Goal: Information Seeking & Learning: Learn about a topic

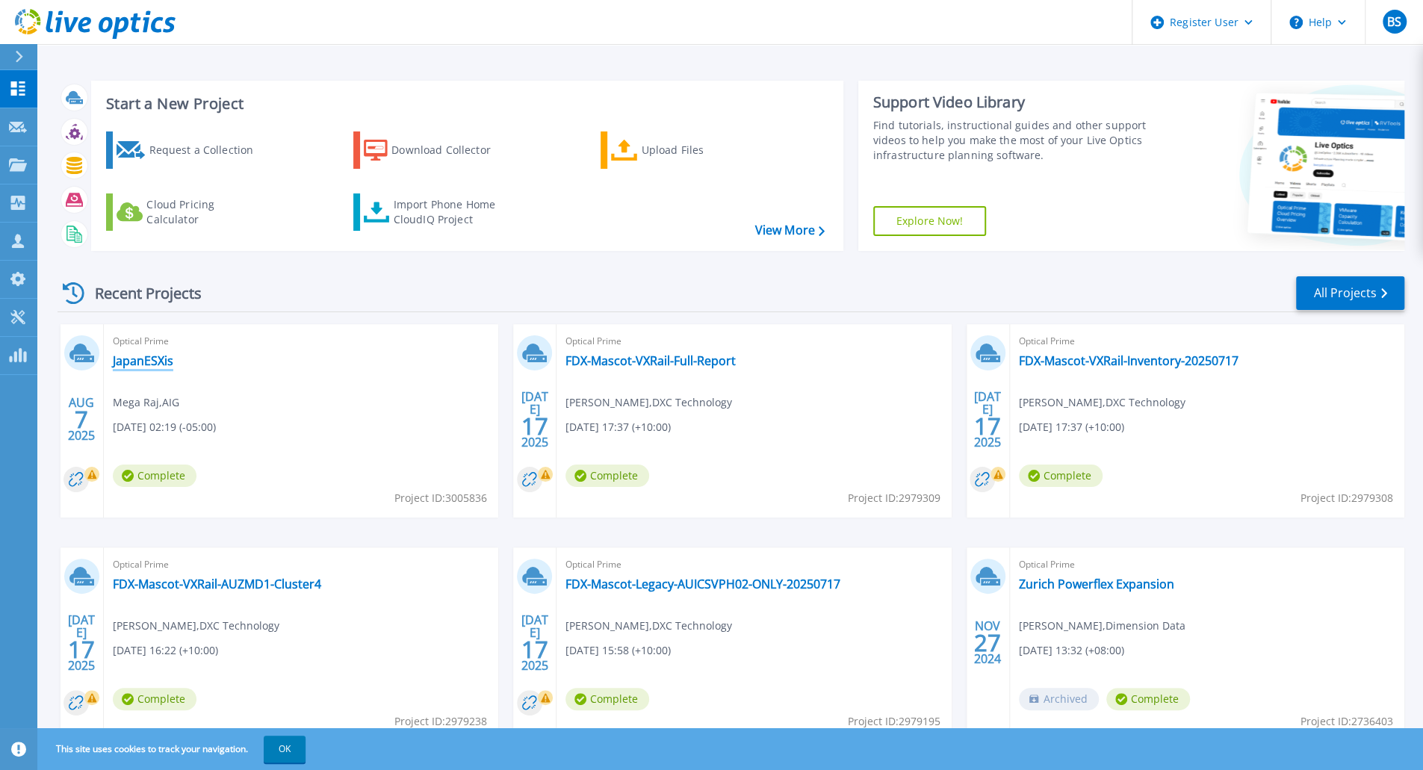
click at [155, 359] on link "JapanESXis" at bounding box center [143, 360] width 61 height 15
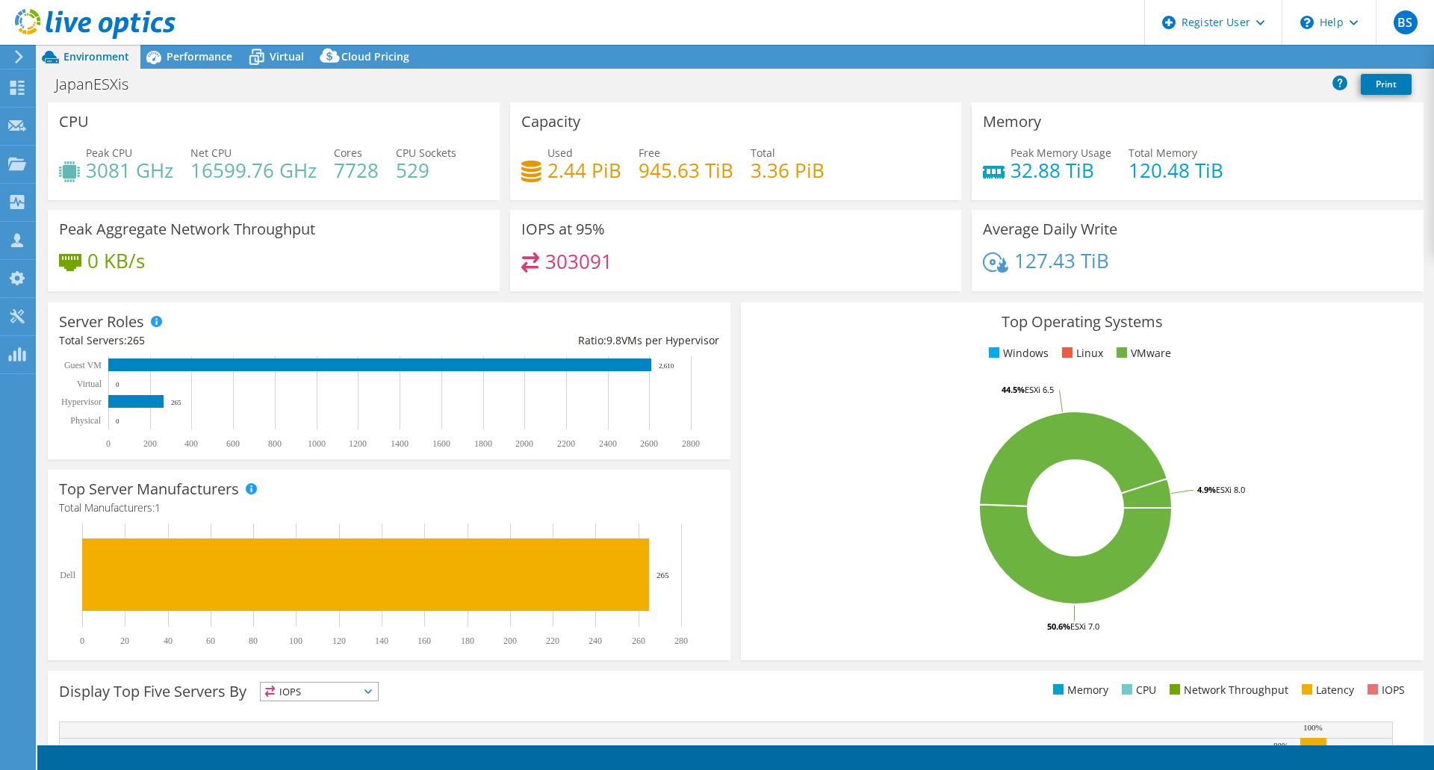
select select "USD"
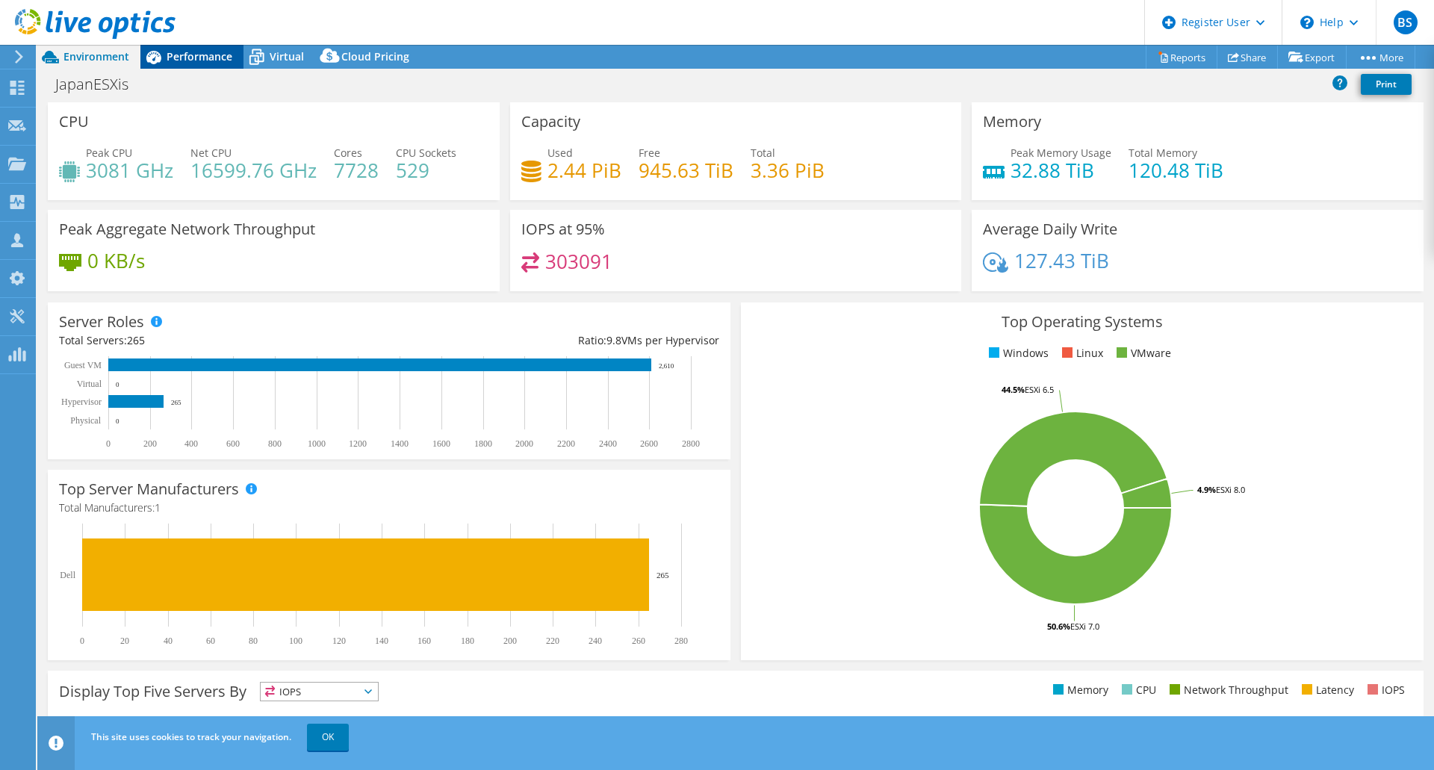
click at [194, 62] on span "Performance" at bounding box center [200, 56] width 66 height 14
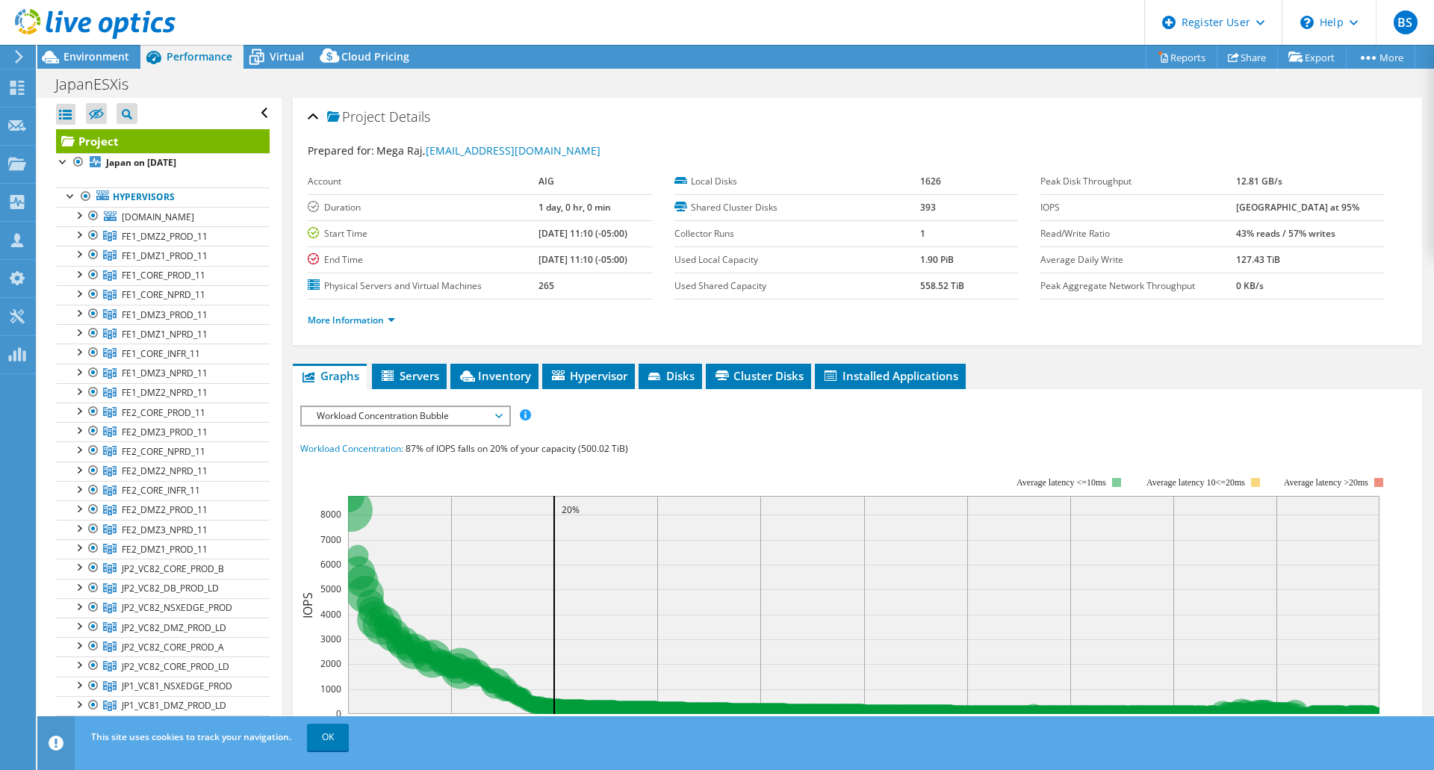
click at [400, 418] on span "Workload Concentration Bubble" at bounding box center [405, 416] width 192 height 18
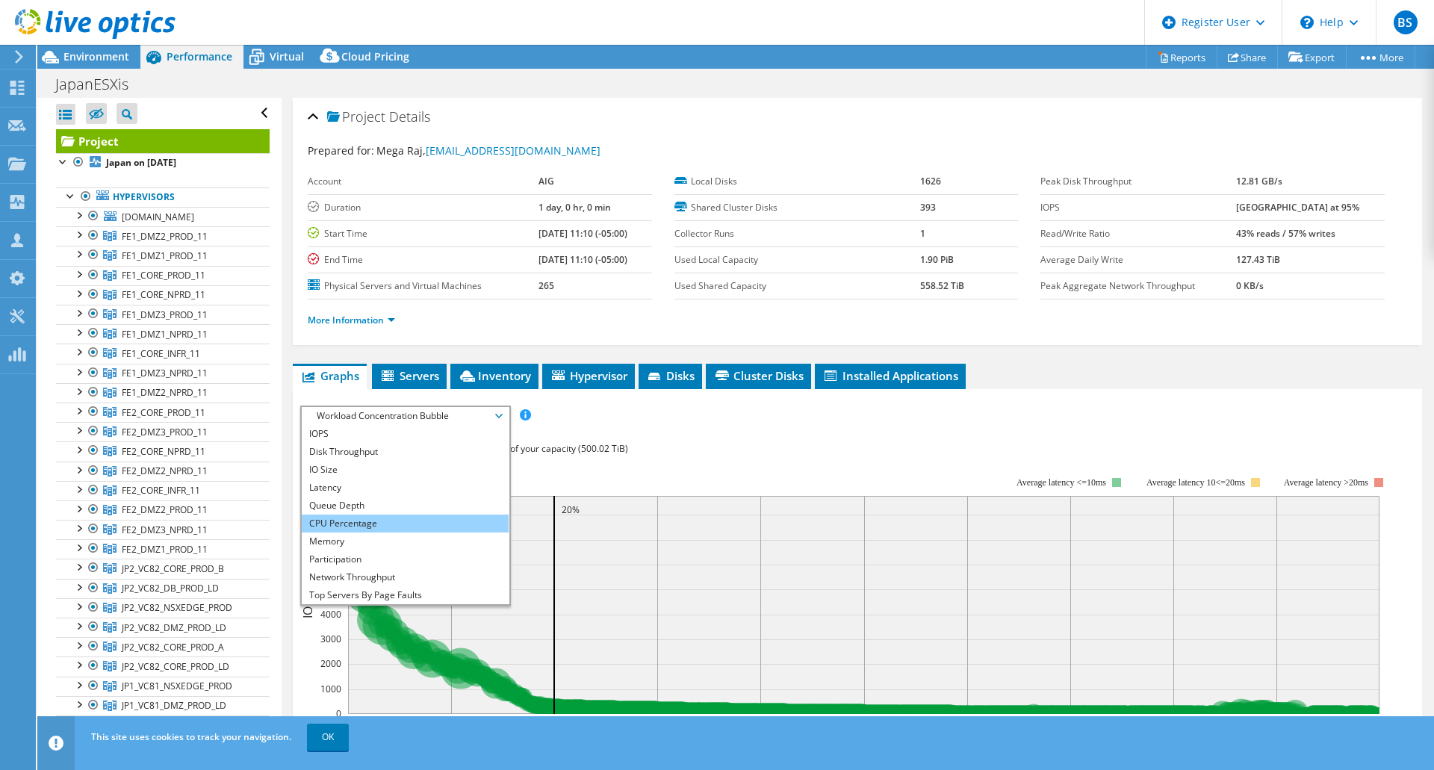
click at [405, 518] on li "CPU Percentage" at bounding box center [405, 524] width 207 height 18
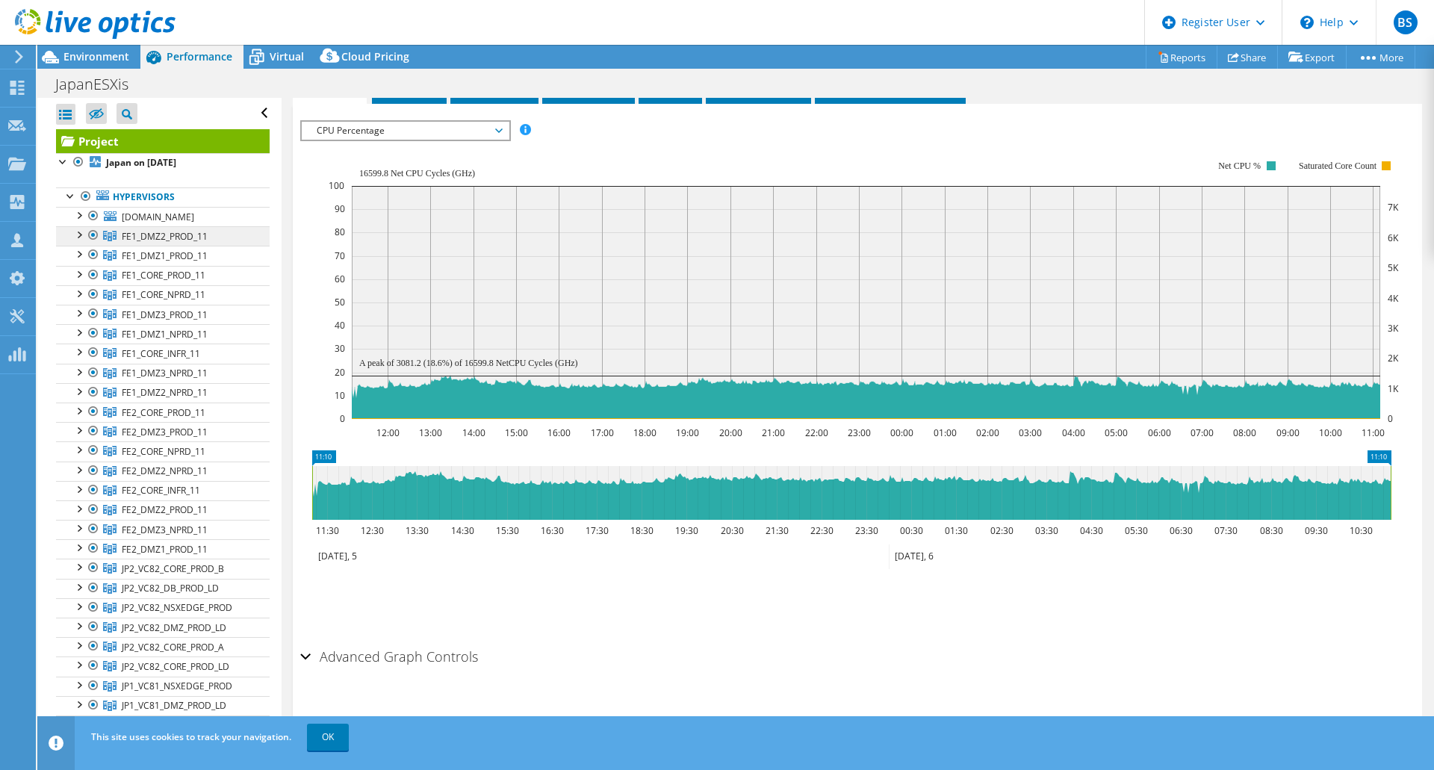
click at [161, 243] on span "FE1_DMZ2_PROD_11" at bounding box center [165, 236] width 86 height 13
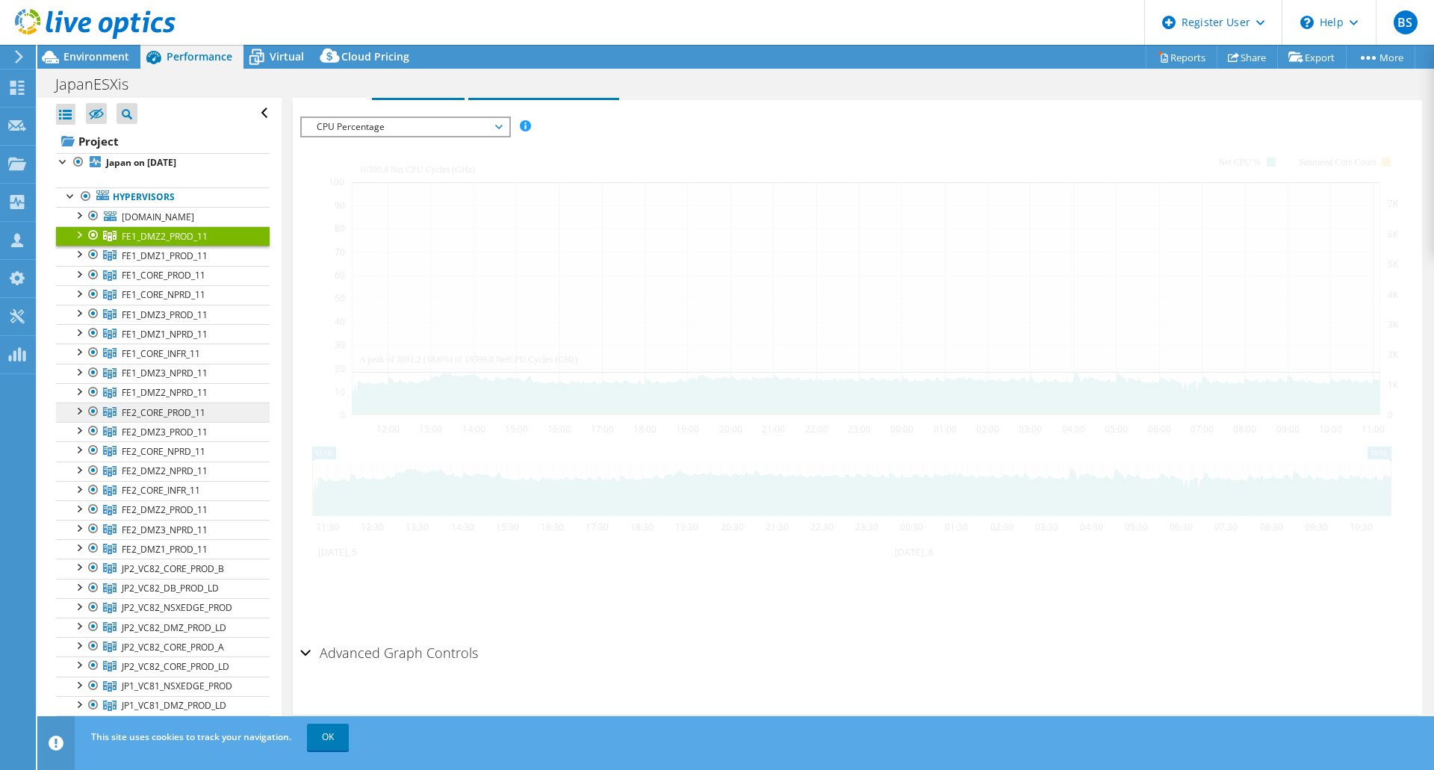
scroll to position [233, 0]
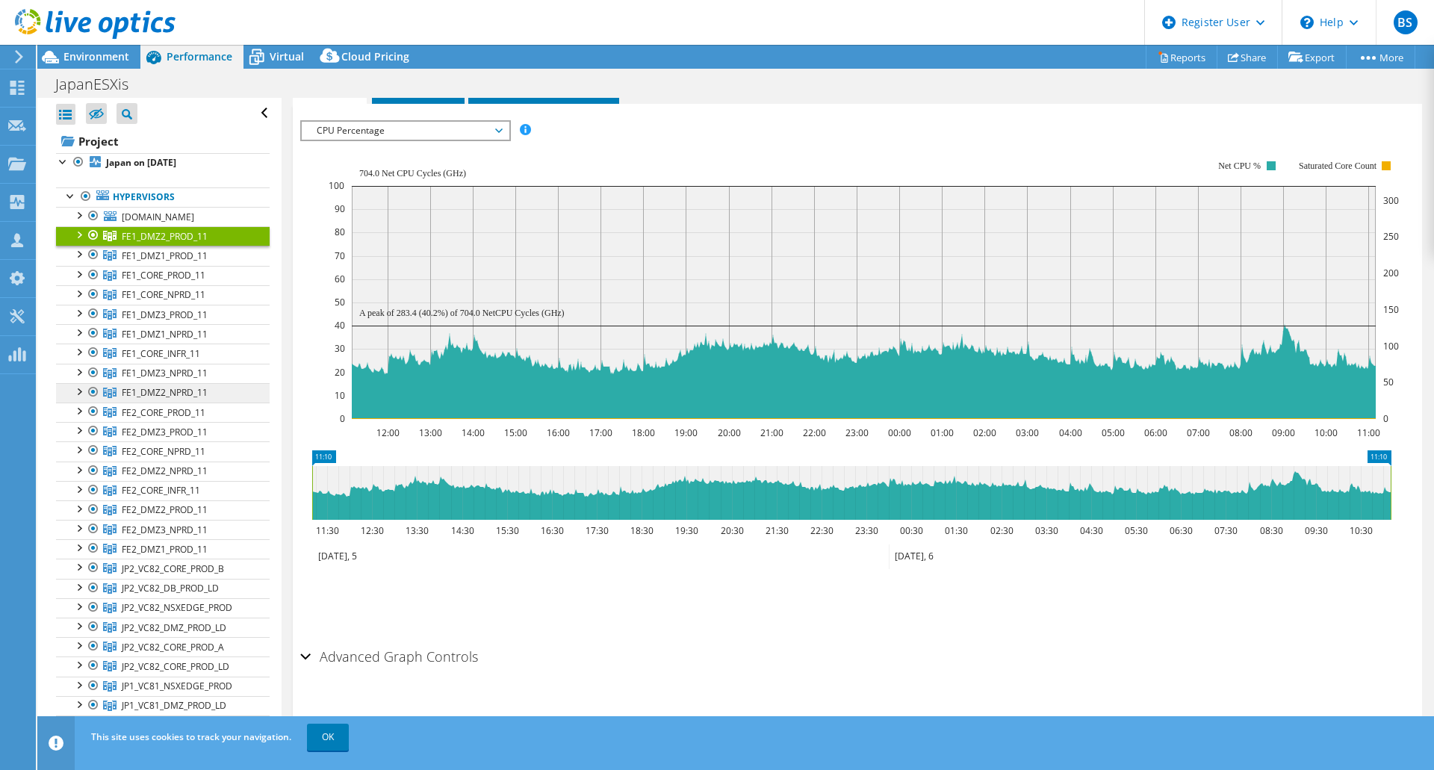
click at [149, 243] on span "FE1_DMZ2_NPRD_11" at bounding box center [165, 236] width 86 height 13
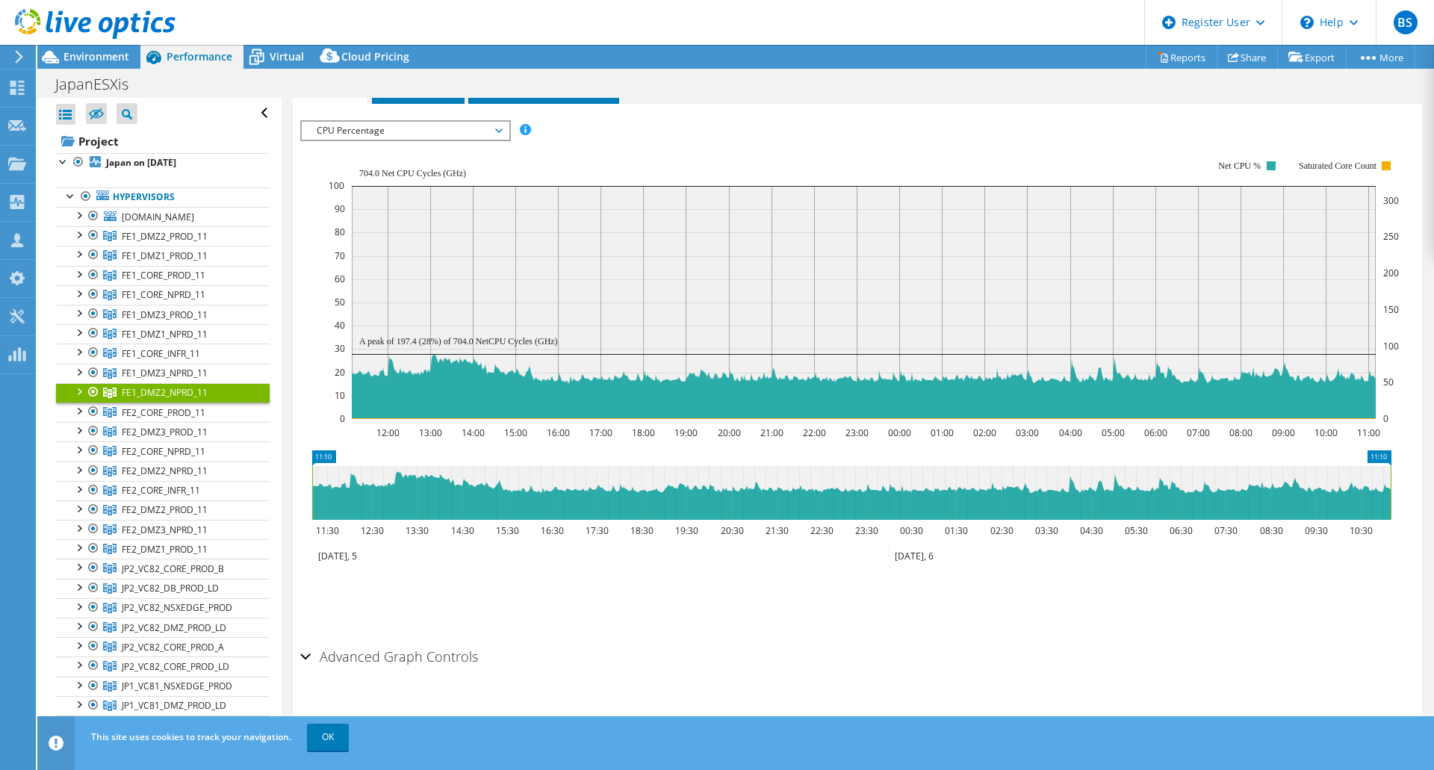
click at [599, 651] on div "Advanced Graph Controls" at bounding box center [857, 658] width 1115 height 32
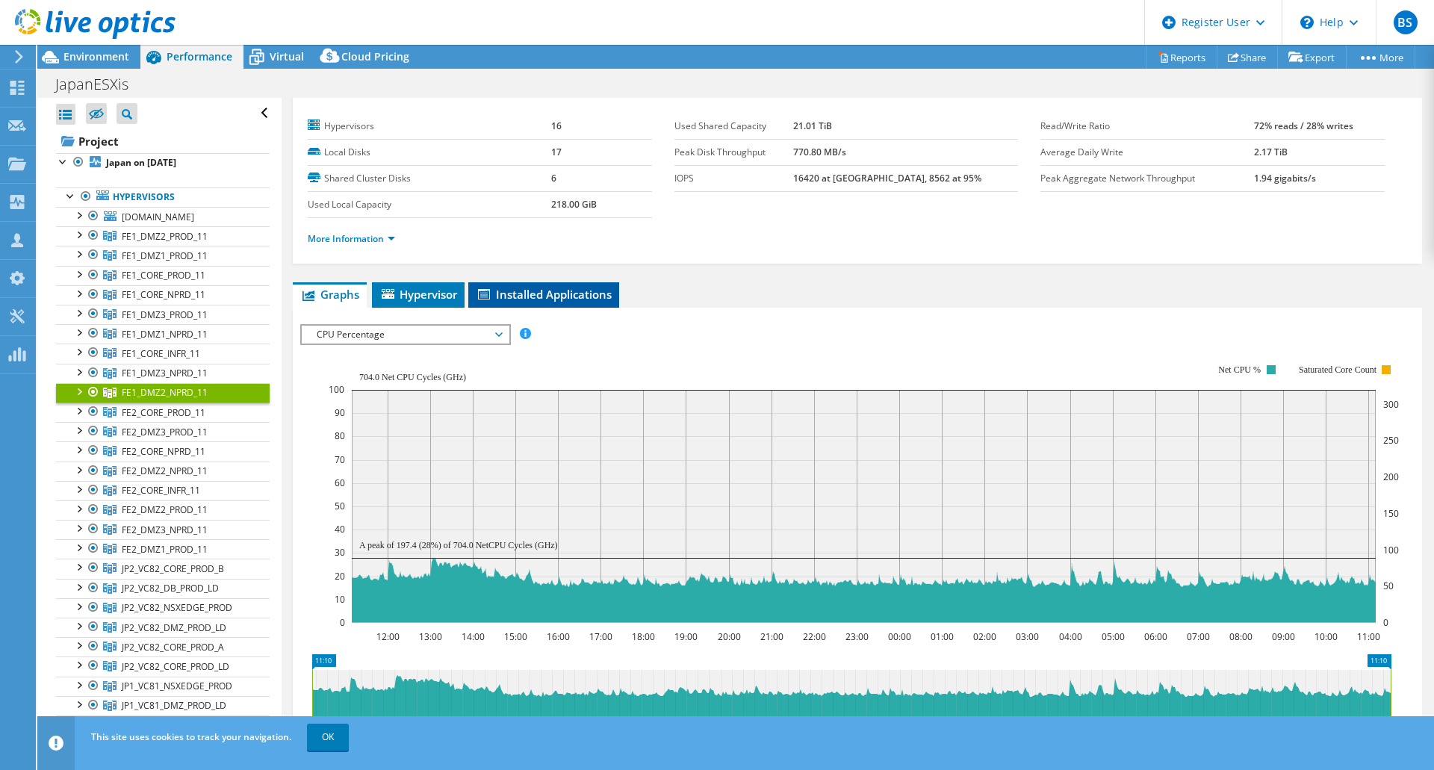
scroll to position [0, 0]
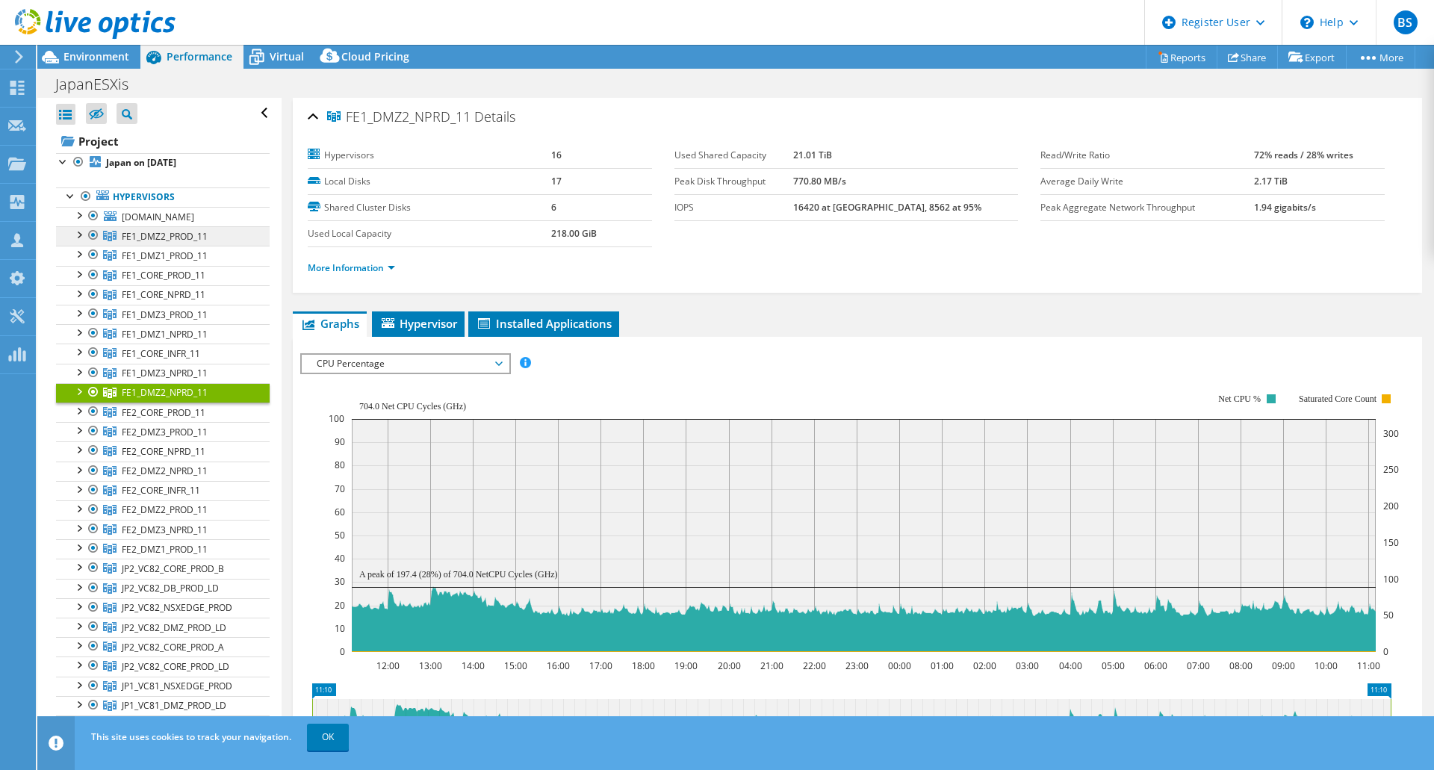
click at [172, 243] on span "FE1_DMZ2_PROD_11" at bounding box center [165, 236] width 86 height 13
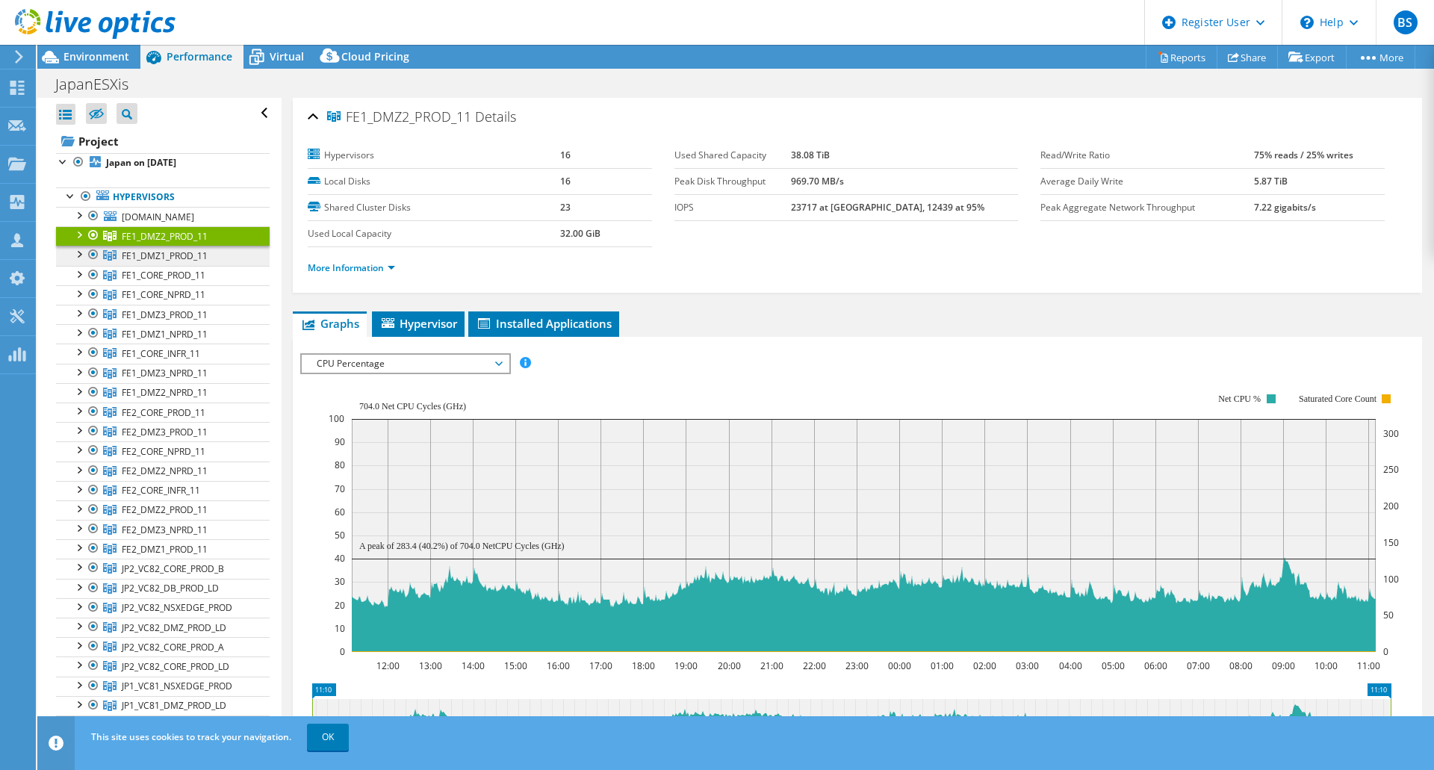
click at [161, 243] on span "FE1_DMZ1_PROD_11" at bounding box center [165, 236] width 86 height 13
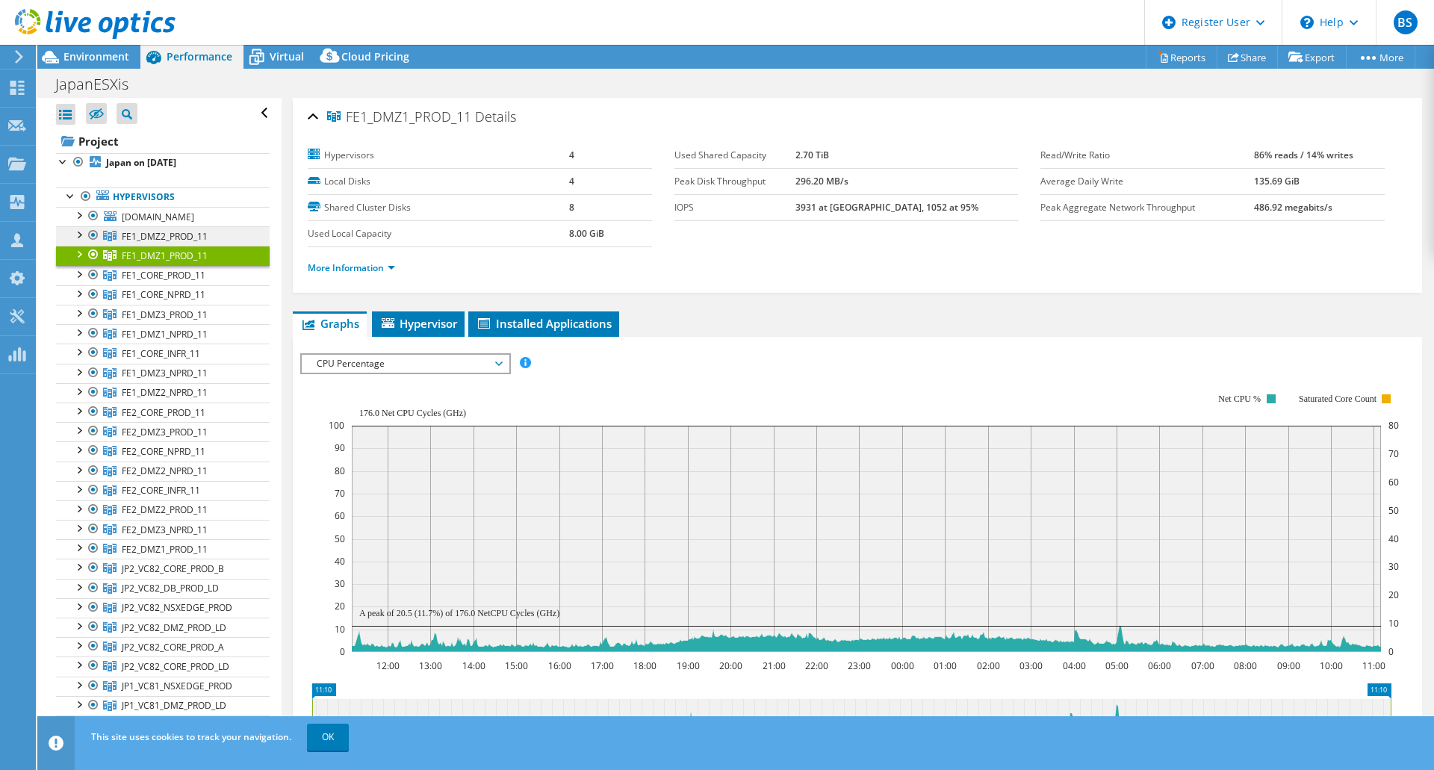
click at [156, 243] on span "FE1_DMZ2_PROD_11" at bounding box center [165, 236] width 86 height 13
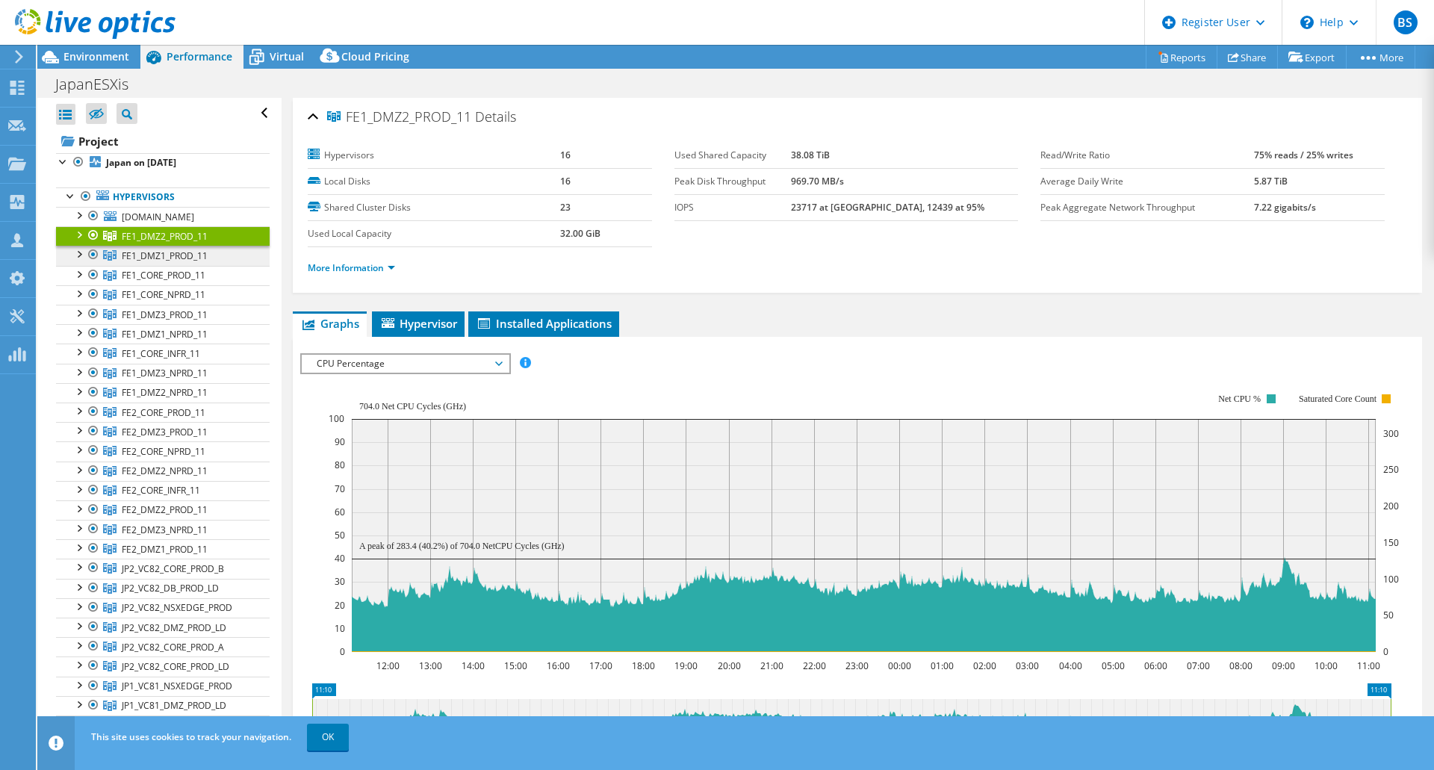
click at [160, 243] on span "FE1_DMZ1_PROD_11" at bounding box center [165, 236] width 86 height 13
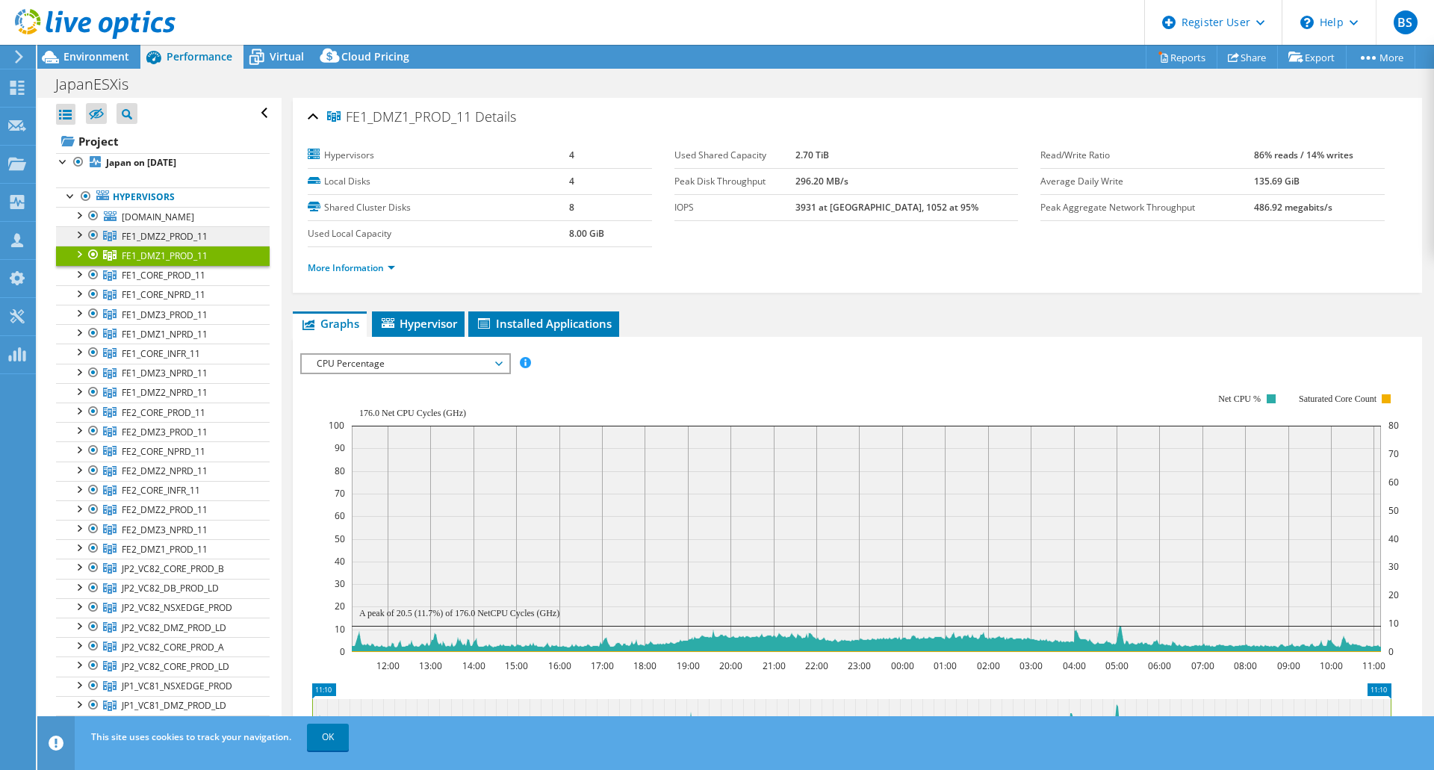
click at [191, 243] on span "FE1_DMZ2_PROD_11" at bounding box center [165, 236] width 86 height 13
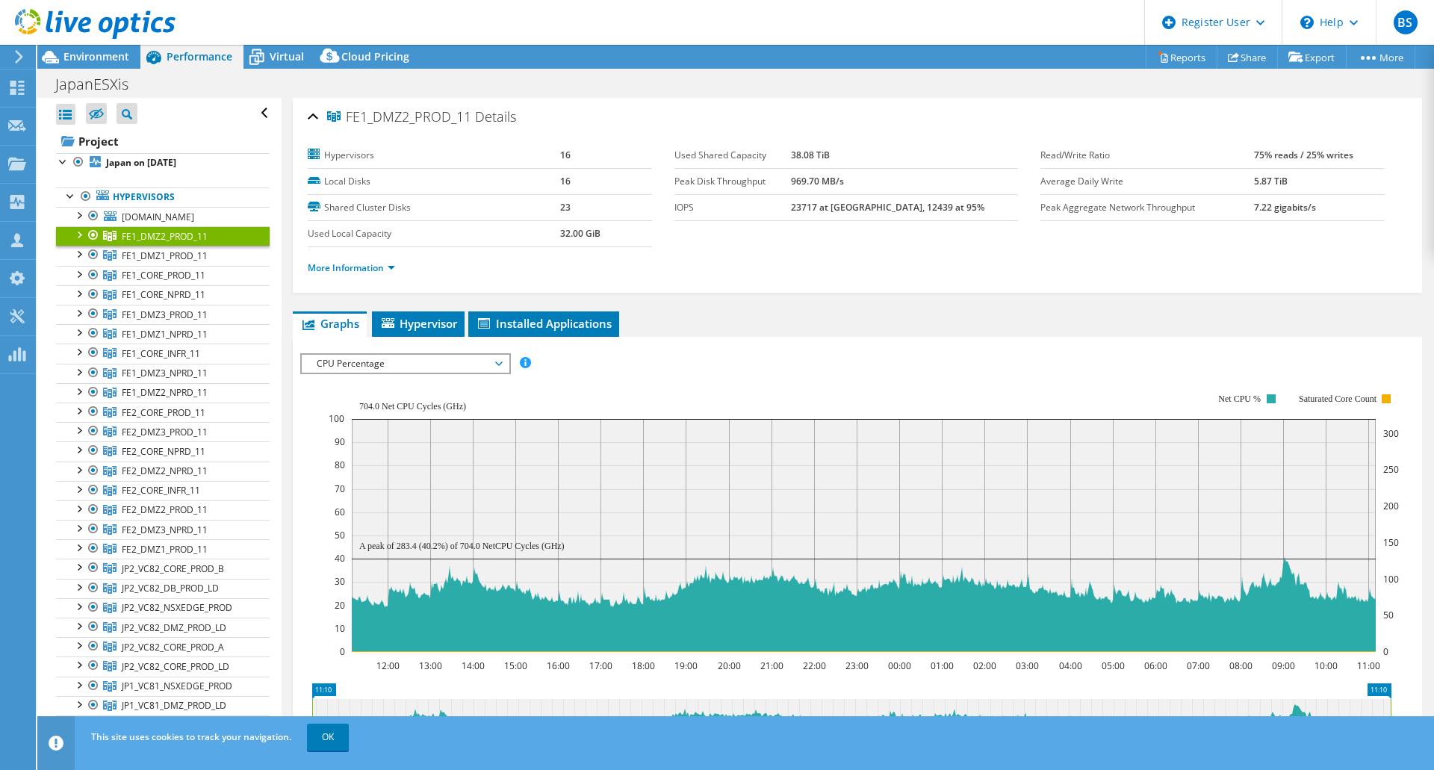
click at [163, 246] on link "FE1_DMZ2_PROD_11" at bounding box center [163, 235] width 214 height 19
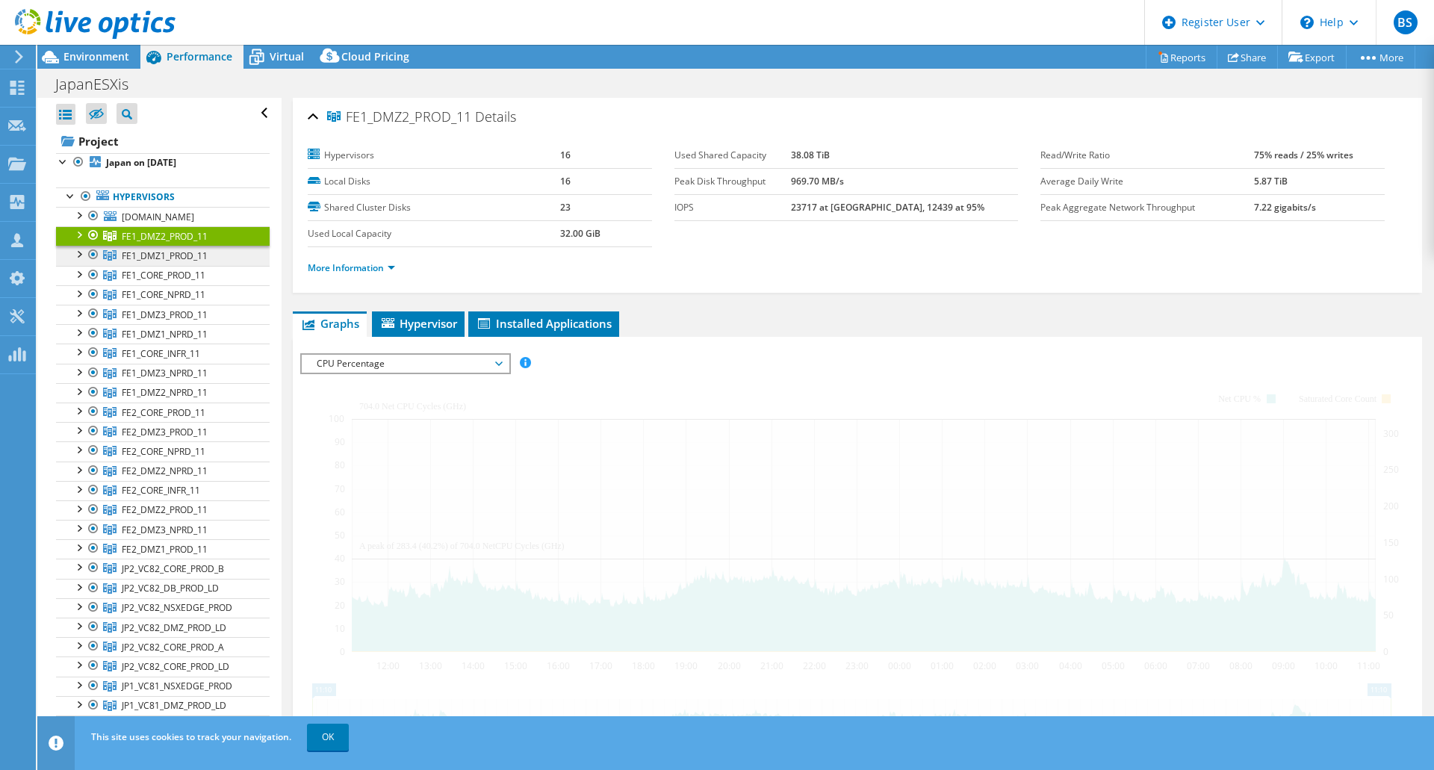
click at [161, 243] on span "FE1_DMZ1_PROD_11" at bounding box center [165, 236] width 86 height 13
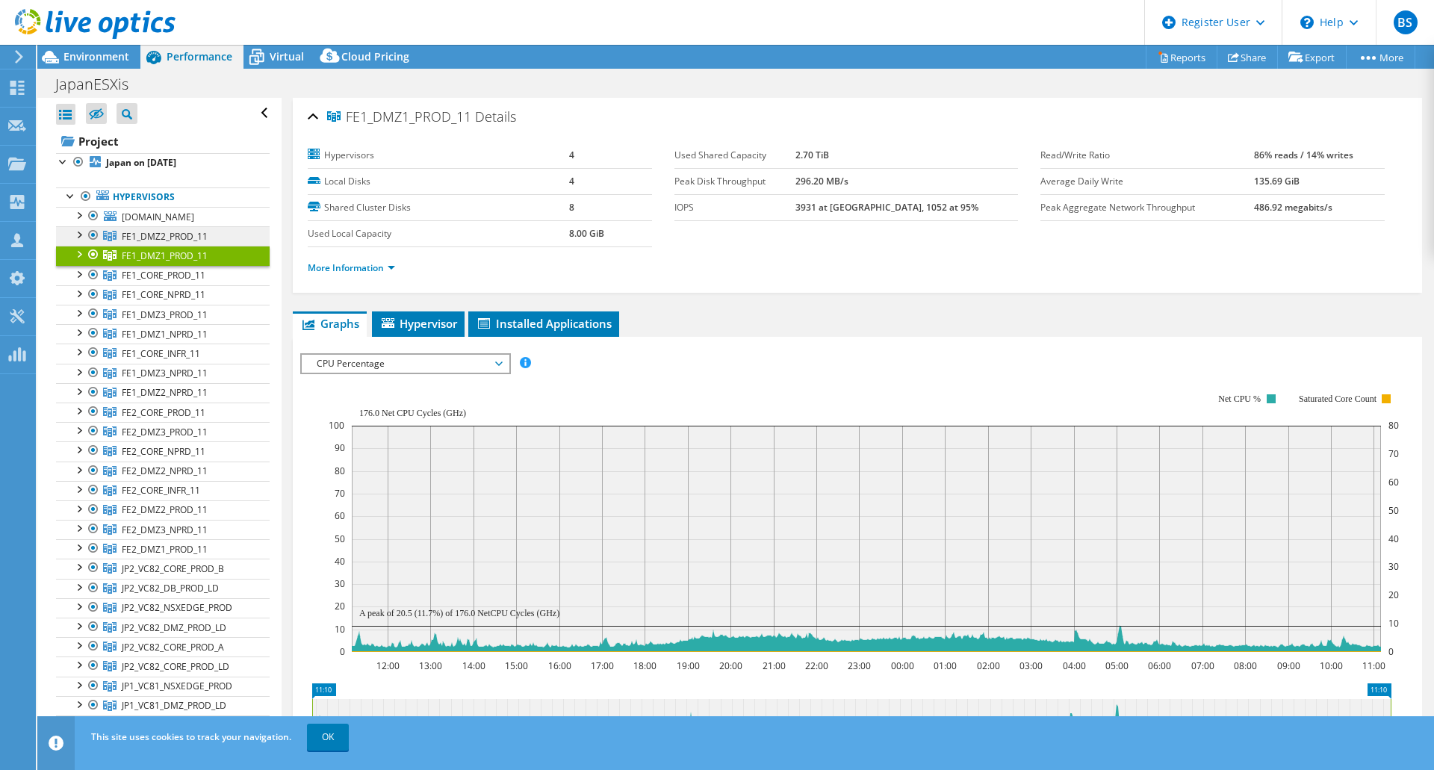
click at [181, 246] on link "FE1_DMZ2_PROD_11" at bounding box center [163, 235] width 214 height 19
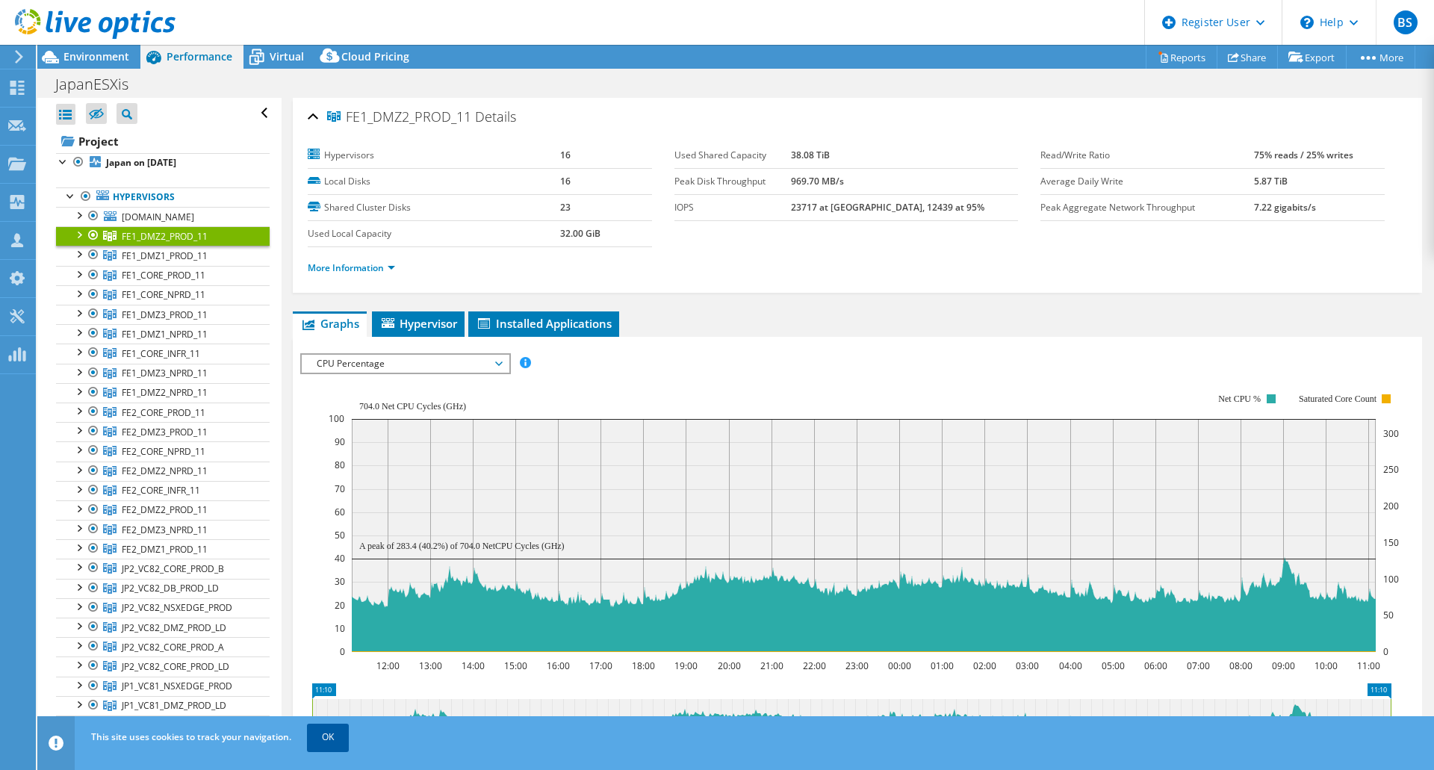
click at [342, 744] on link "OK" at bounding box center [328, 737] width 42 height 27
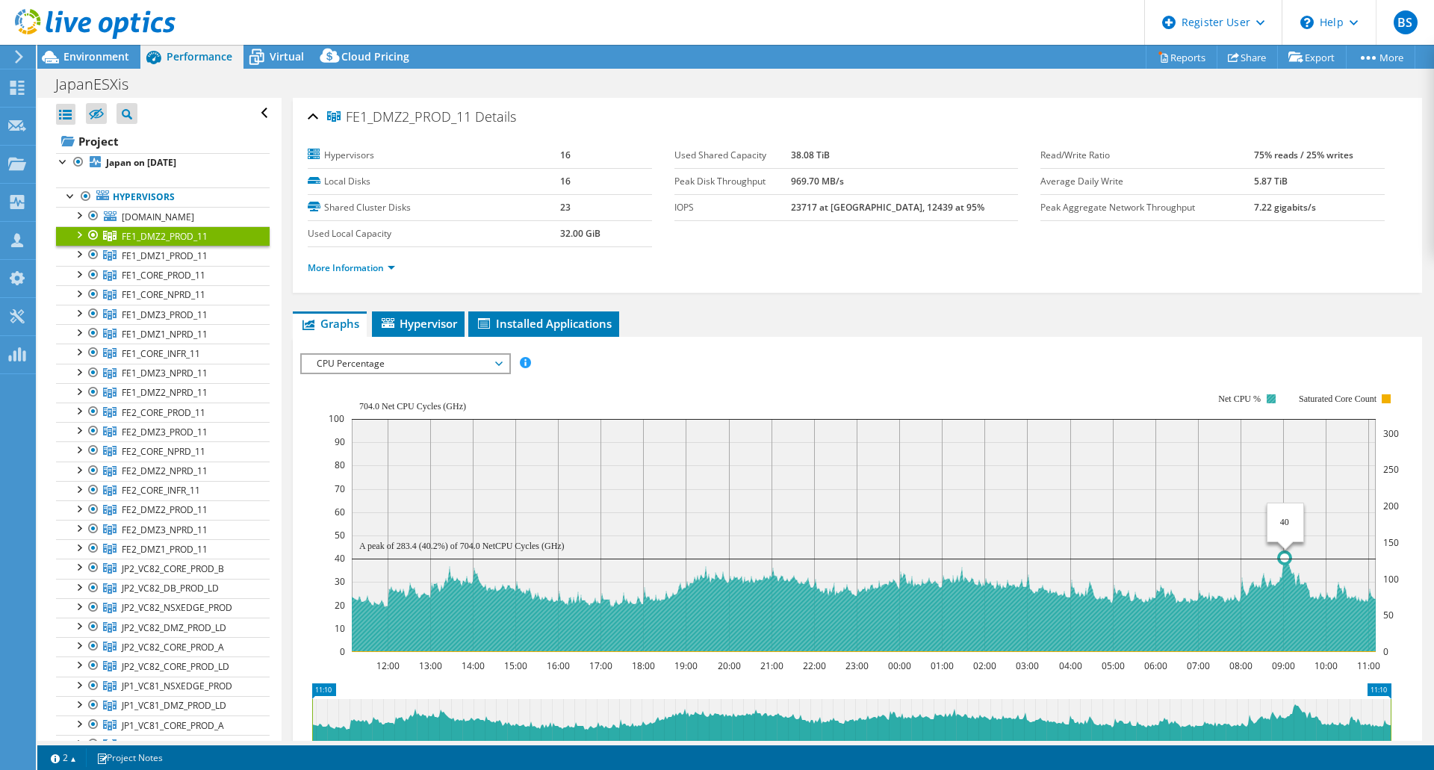
click at [1285, 563] on icon at bounding box center [864, 605] width 1024 height 94
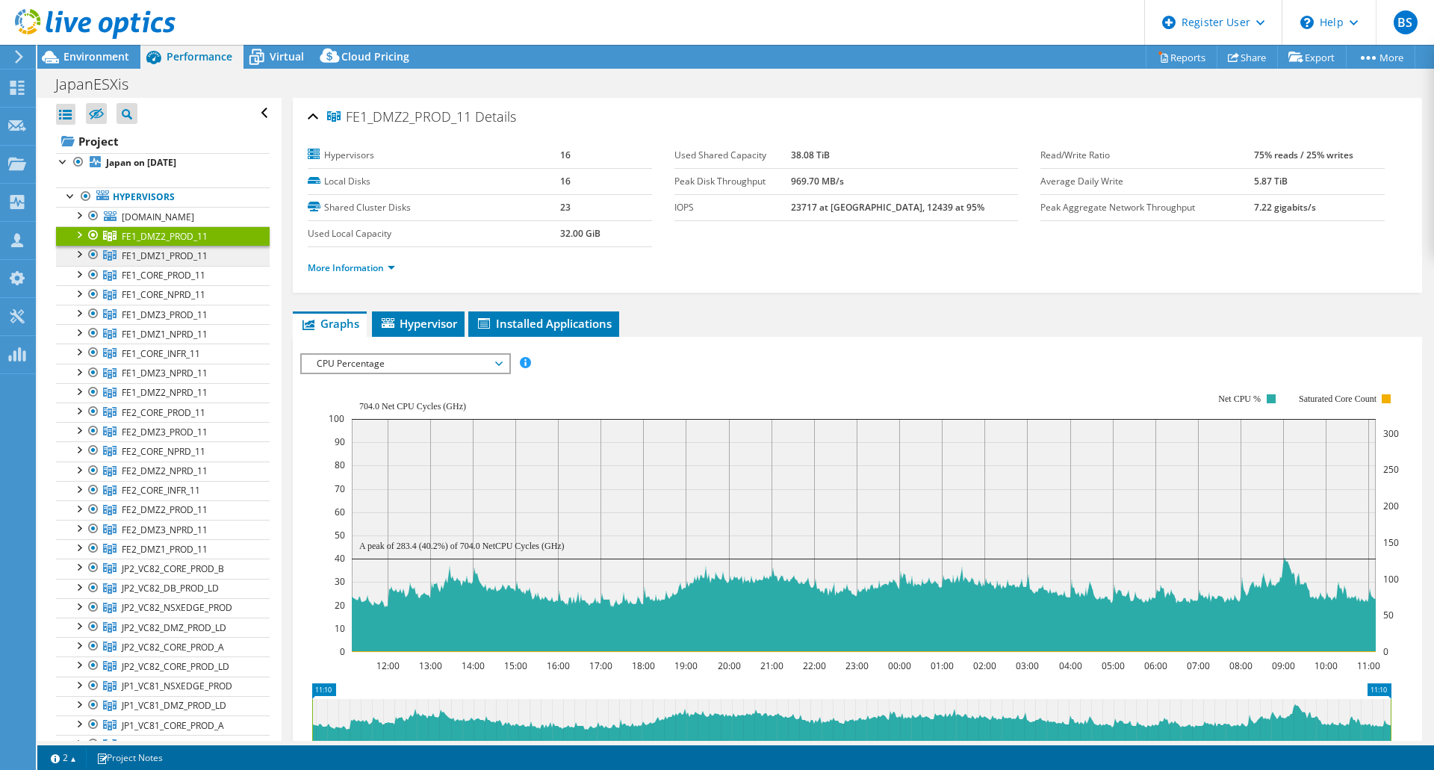
click at [182, 246] on link "FE1_DMZ1_PROD_11" at bounding box center [163, 235] width 214 height 19
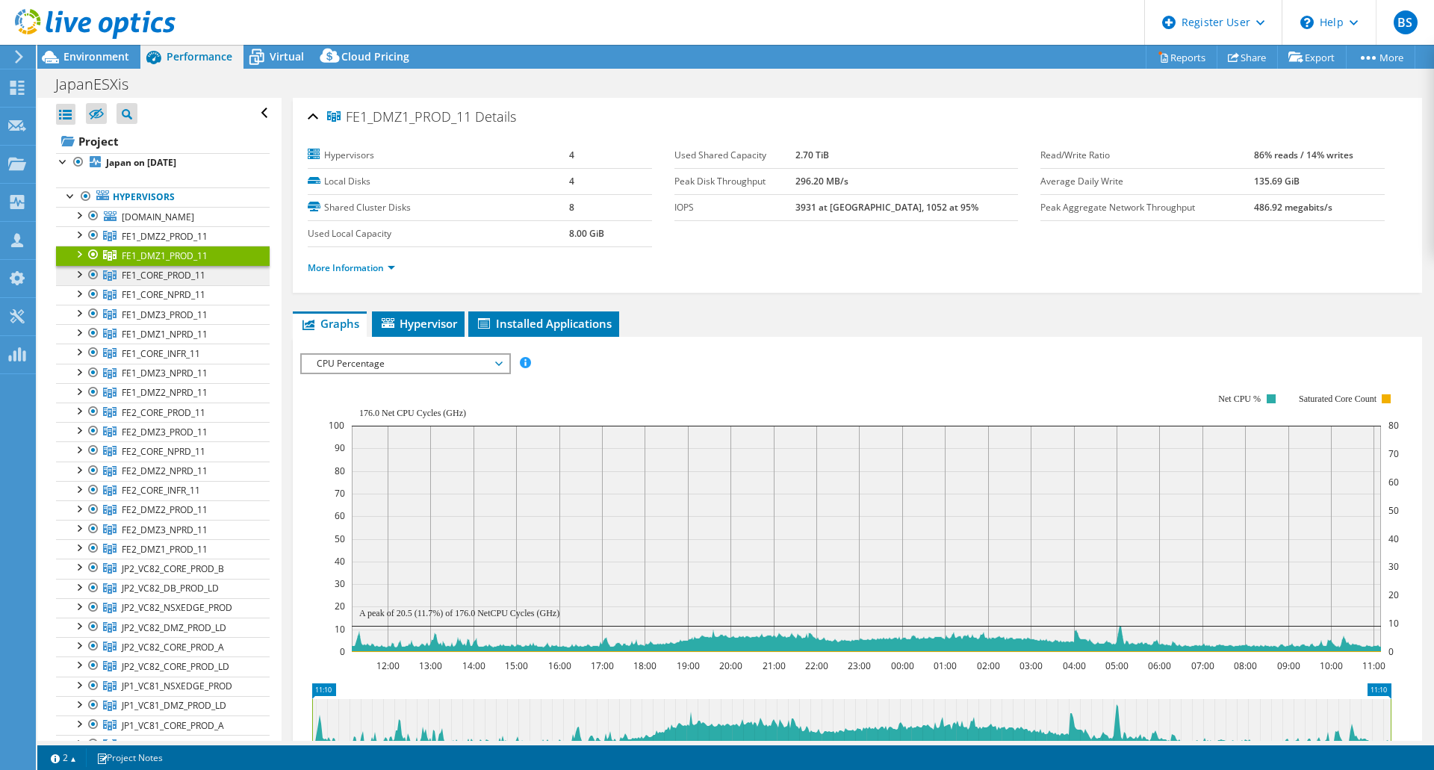
click at [182, 243] on span "FE1_CORE_PROD_11" at bounding box center [165, 236] width 86 height 13
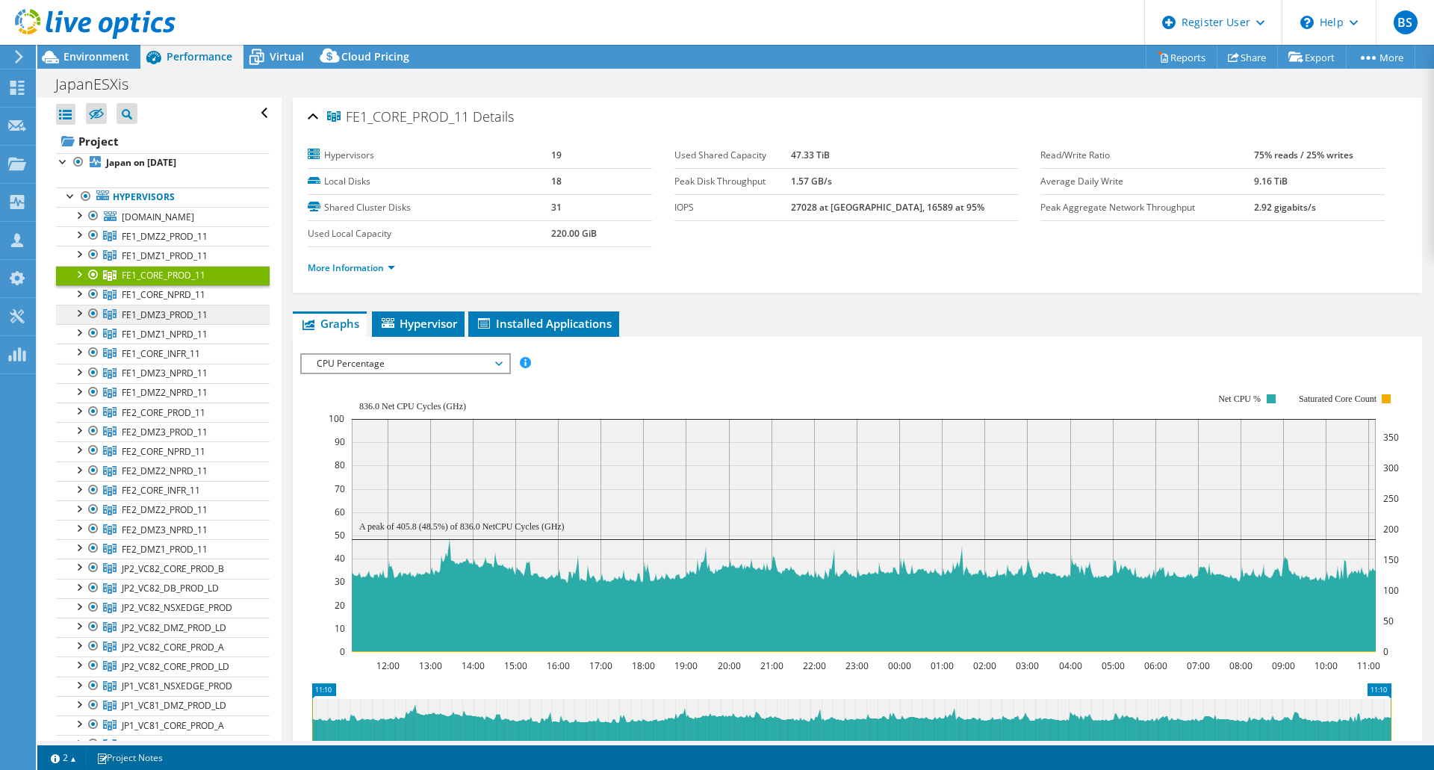
drag, startPoint x: 179, startPoint y: 310, endPoint x: 182, endPoint y: 317, distance: 8.0
click at [179, 243] on span "FE1_CORE_NPRD_11" at bounding box center [165, 236] width 86 height 13
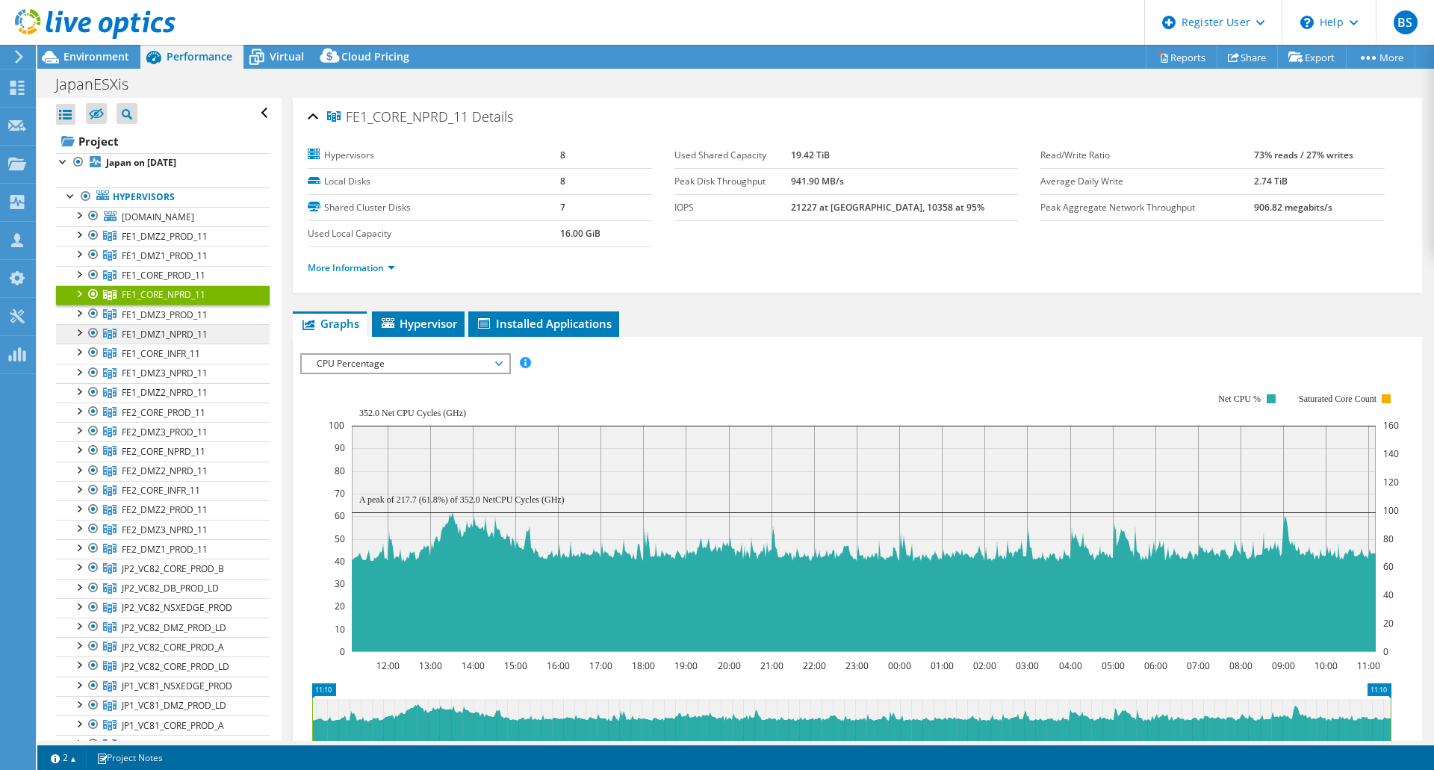
drag, startPoint x: 185, startPoint y: 323, endPoint x: 185, endPoint y: 335, distance: 12.7
click at [186, 243] on span "FE1_DMZ3_PROD_11" at bounding box center [165, 236] width 86 height 13
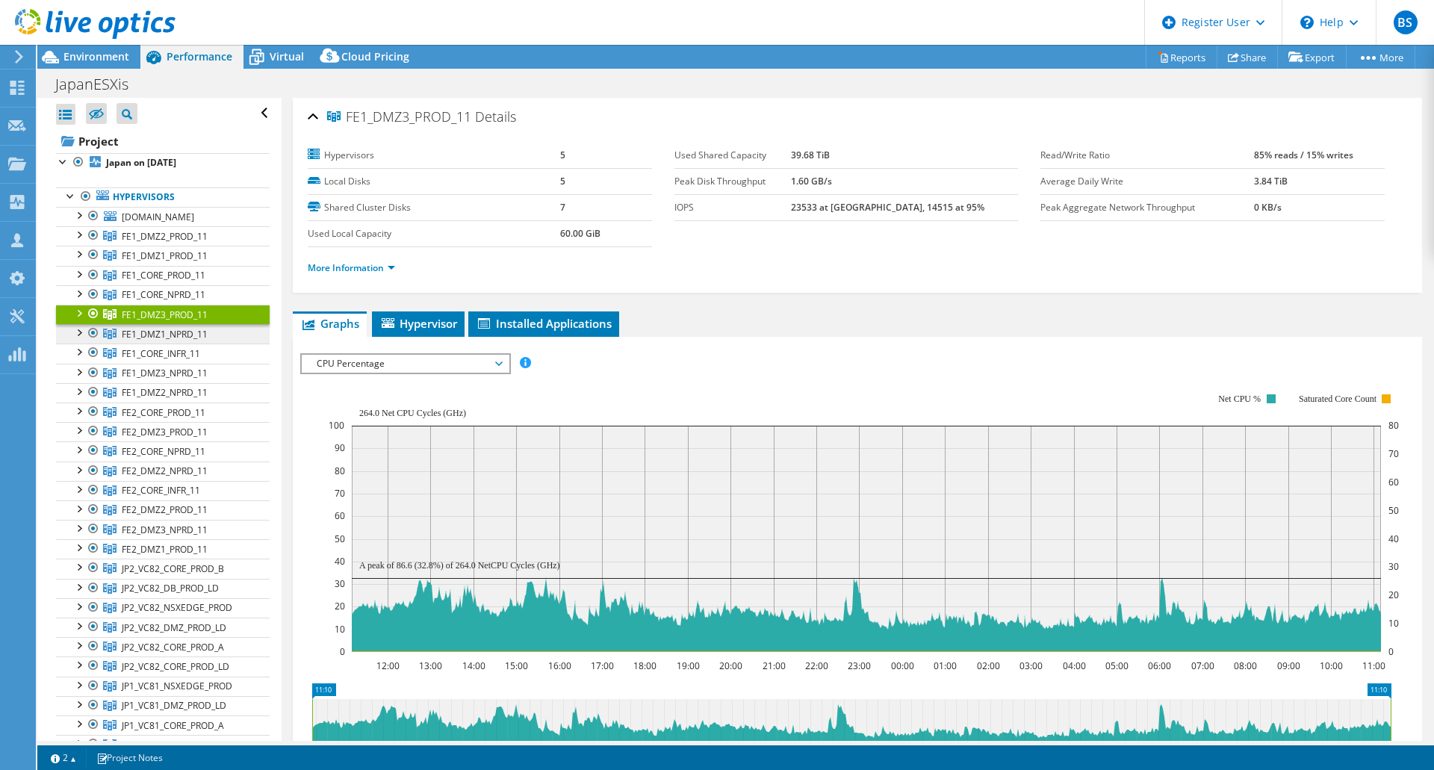
click at [174, 243] on span "FE1_DMZ1_NPRD_11" at bounding box center [165, 236] width 86 height 13
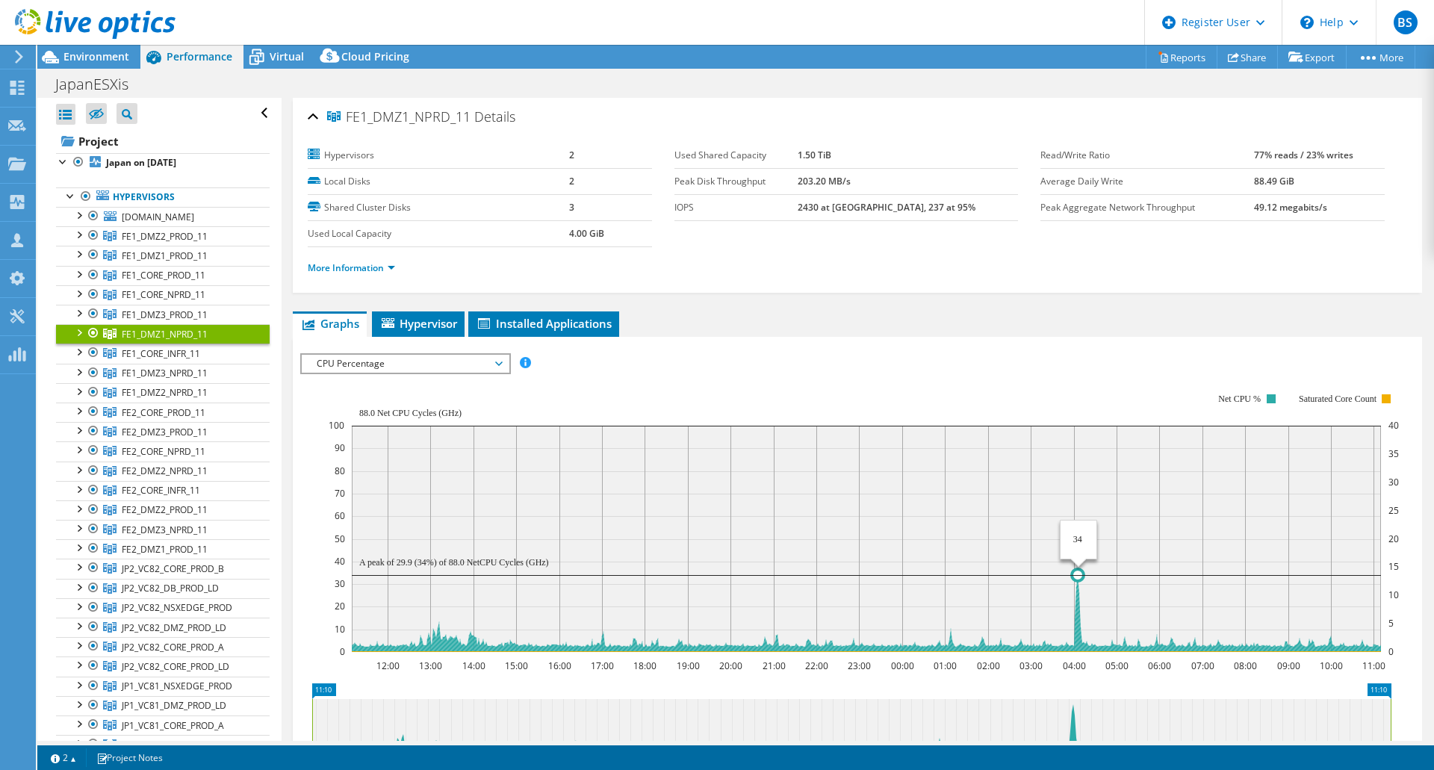
click at [1077, 575] on icon at bounding box center [866, 575] width 1029 height 0
click at [166, 243] on span "FE1_CORE_INFR_11" at bounding box center [165, 236] width 86 height 13
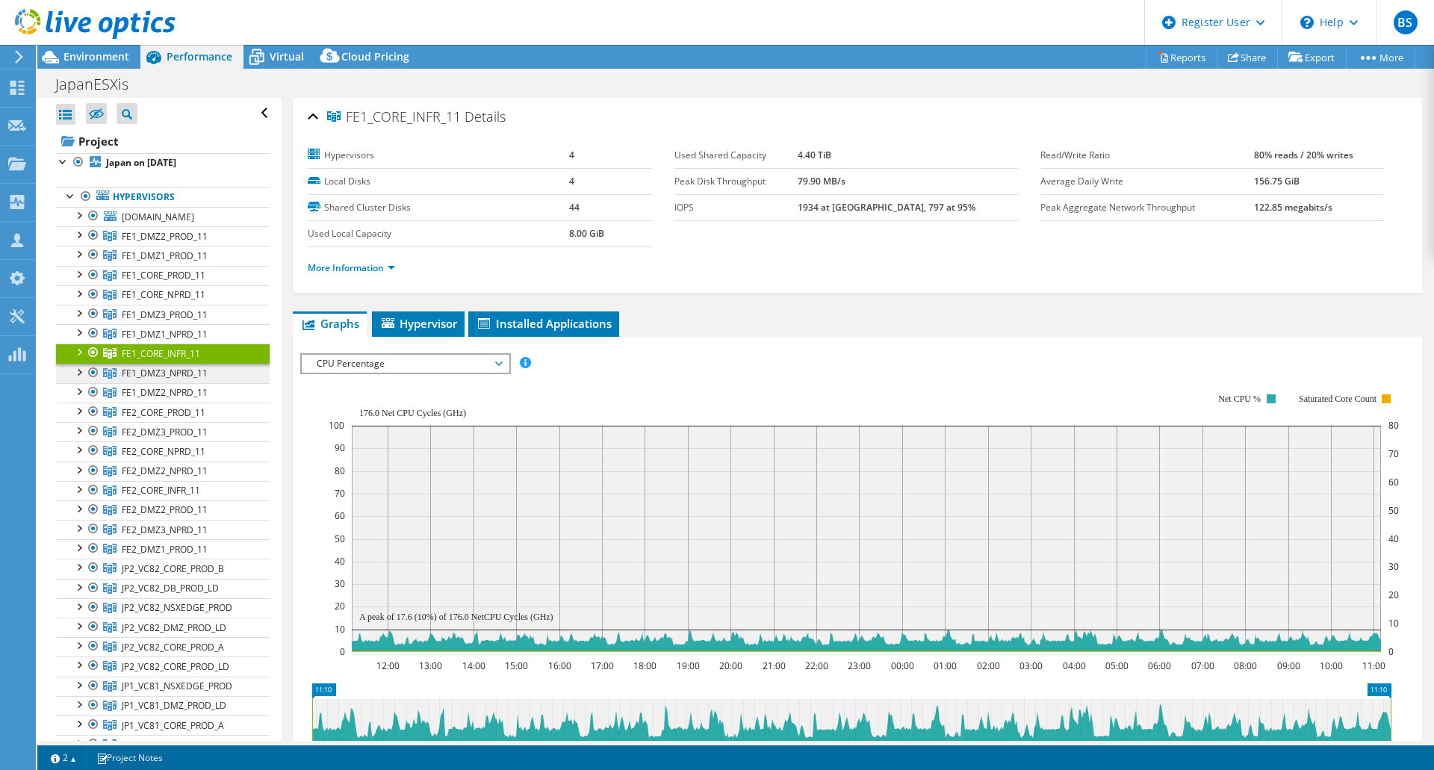
click at [174, 243] on span "FE1_DMZ3_NPRD_11" at bounding box center [165, 236] width 86 height 13
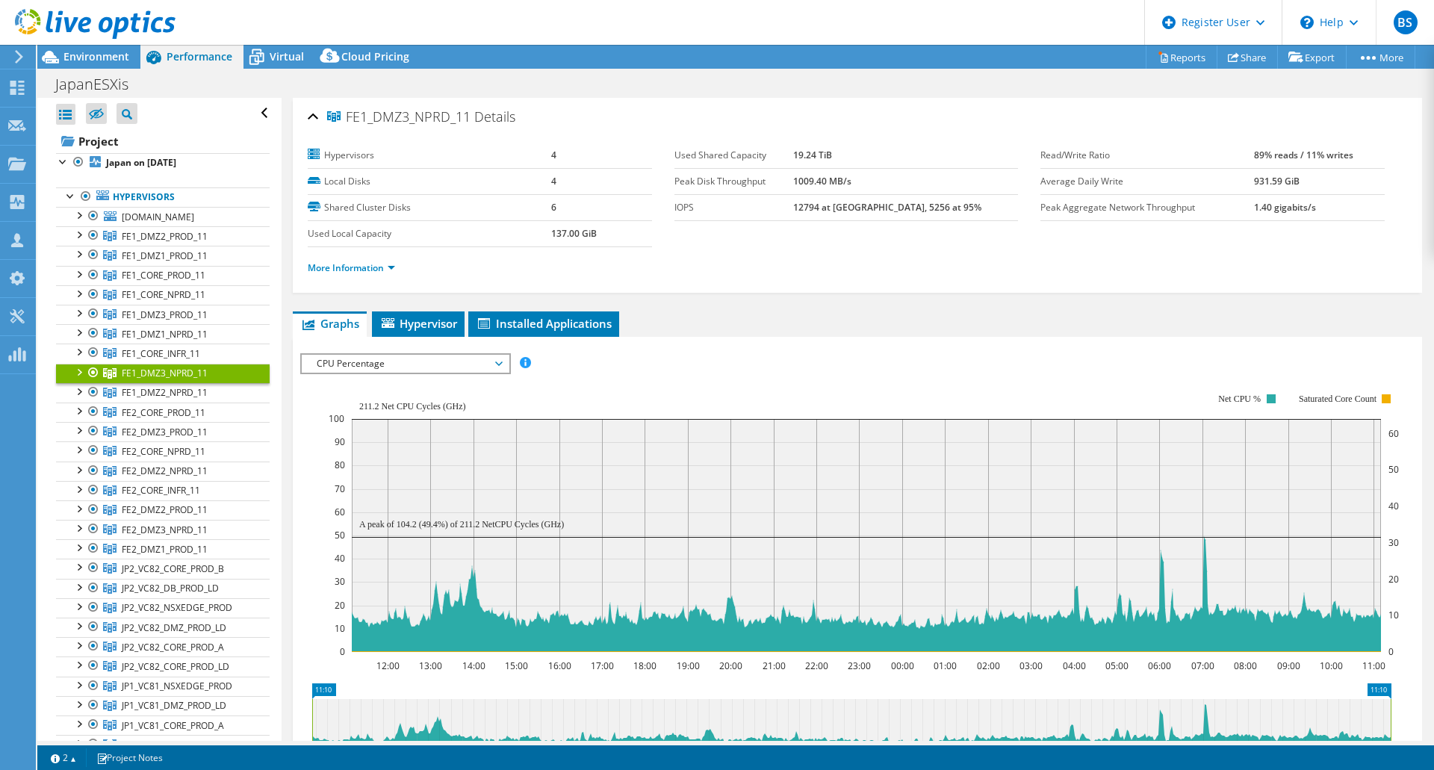
drag, startPoint x: 931, startPoint y: 374, endPoint x: 552, endPoint y: 344, distance: 379.9
click at [896, 368] on div "IOPS Disk Throughput IO Size Latency Queue Depth CPU Percentage Memory Page Fau…" at bounding box center [857, 613] width 1115 height 521
click at [400, 359] on span "CPU Percentage" at bounding box center [405, 364] width 192 height 18
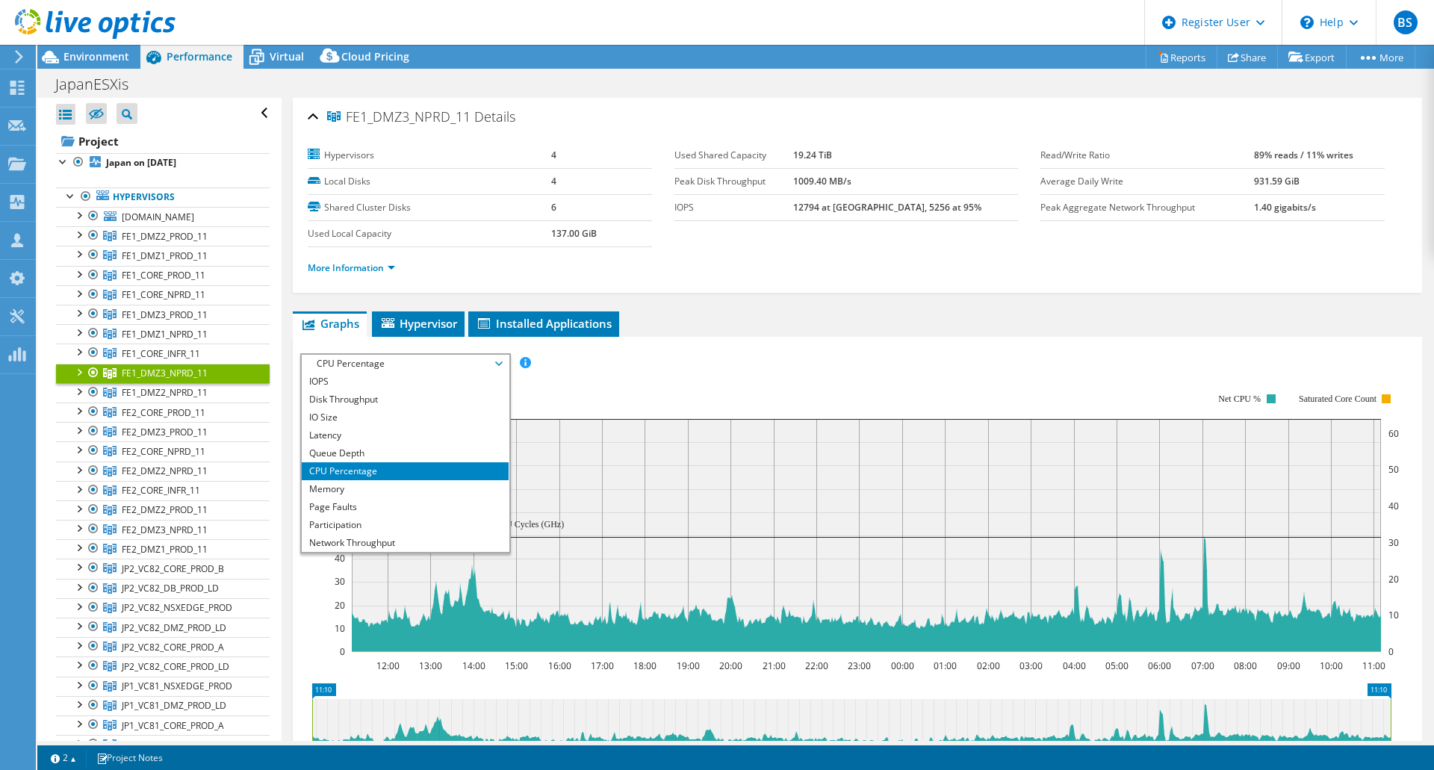
click at [708, 393] on rect at bounding box center [864, 523] width 1070 height 299
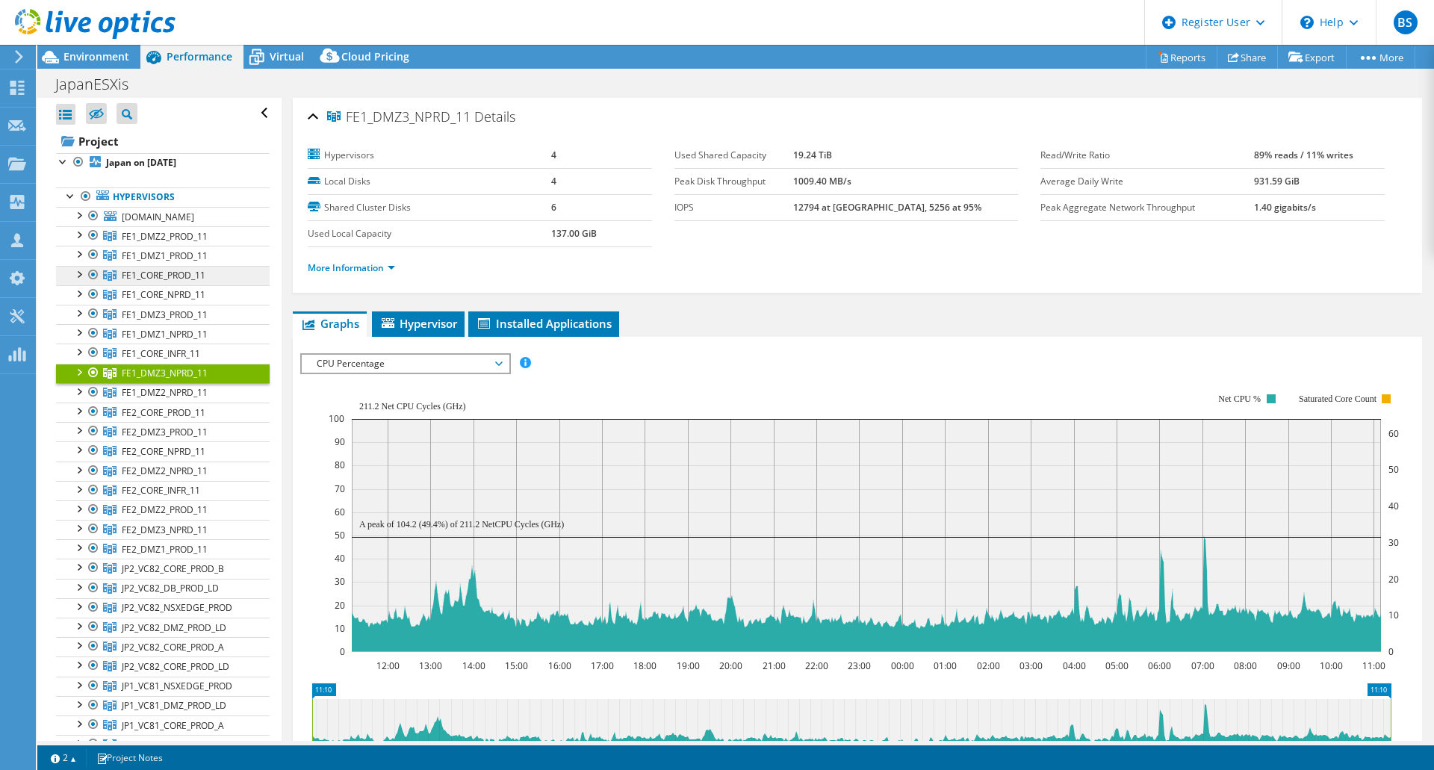
click at [191, 246] on link "FE1_CORE_PROD_11" at bounding box center [163, 235] width 214 height 19
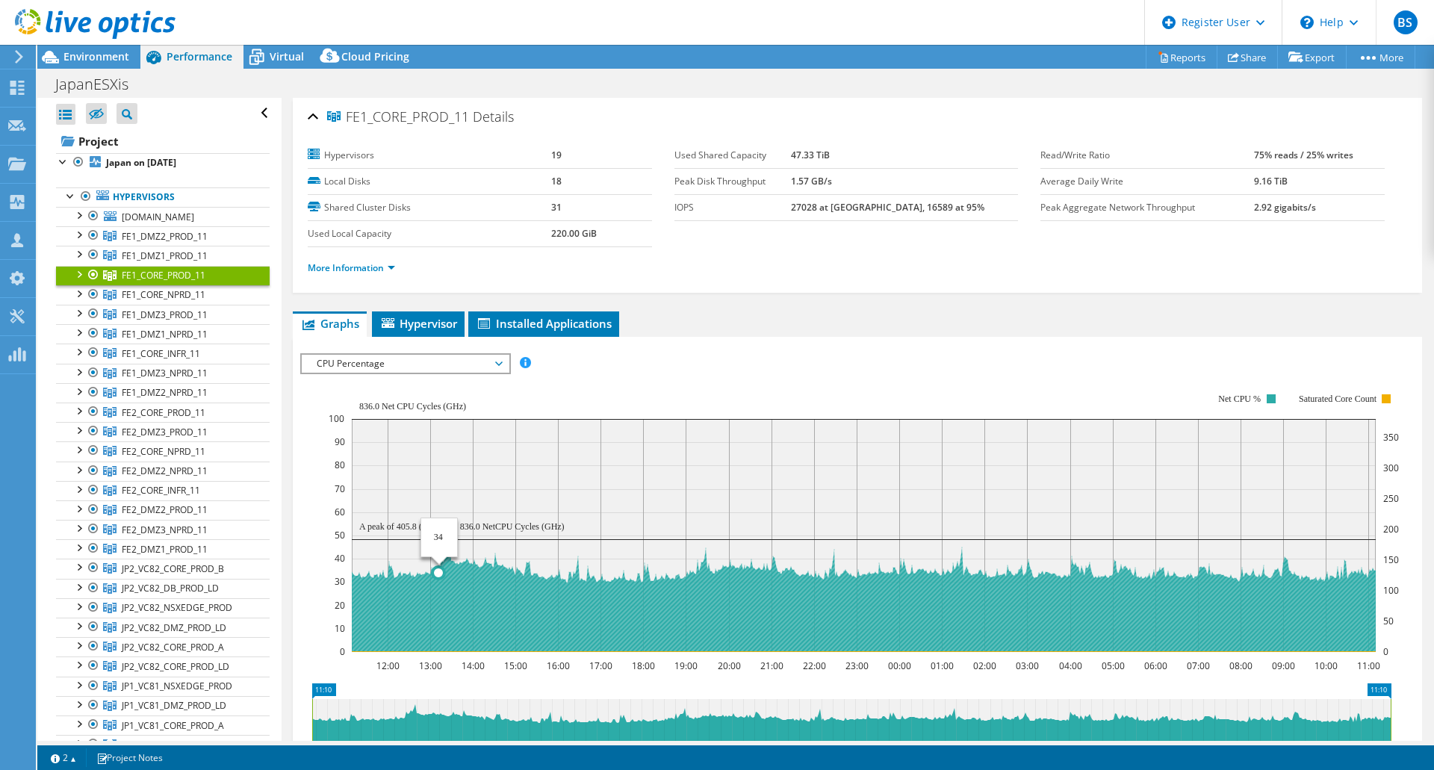
click at [533, 681] on section "Workload Concentration: 87% of IOPS falls on 20% of your capacity (500.02 TiB) …" at bounding box center [857, 621] width 1115 height 494
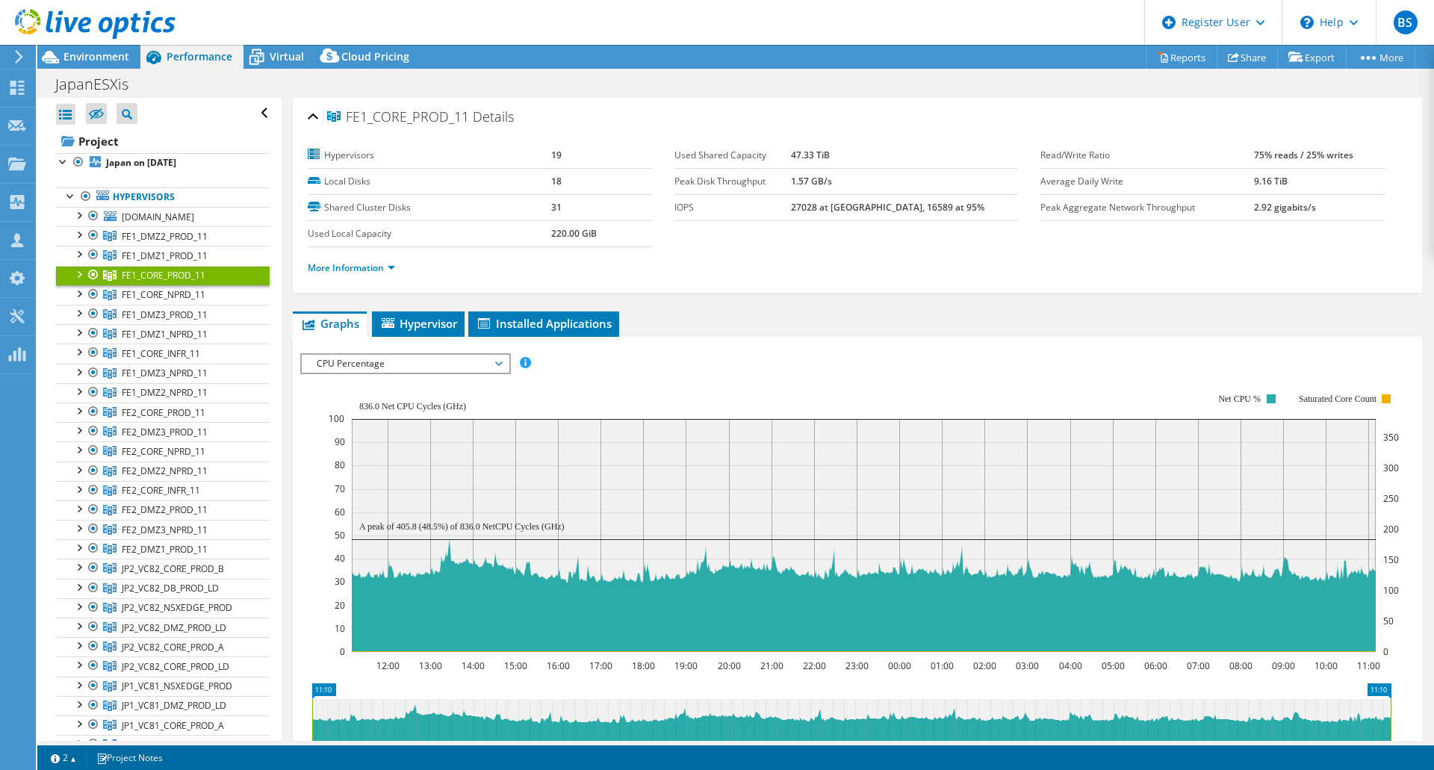
drag, startPoint x: 461, startPoint y: 526, endPoint x: 473, endPoint y: 525, distance: 12.0
click at [473, 525] on text "A peak of 405.8 (48.5%) of 836.0 NetCPU Cycles (GHz)" at bounding box center [461, 526] width 205 height 10
click at [158, 170] on link "Japan on [DATE]" at bounding box center [163, 162] width 214 height 19
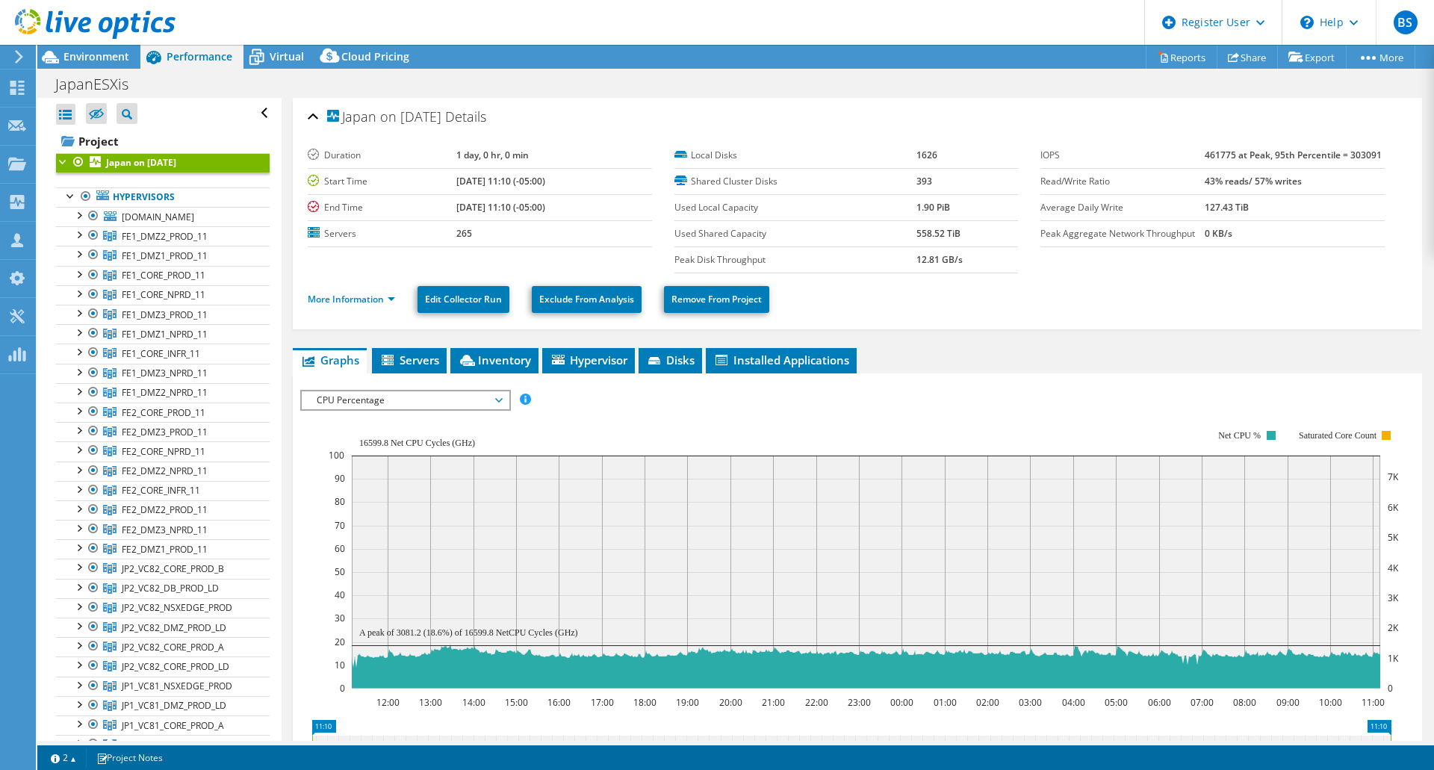
click at [826, 456] on rect at bounding box center [866, 572] width 1029 height 233
click at [976, 317] on div "More Information Edit Collector Run Exclude From Analysis Remove From Project" at bounding box center [858, 299] width 1100 height 52
click at [168, 243] on span "FE1_CORE_PROD_11" at bounding box center [165, 236] width 86 height 13
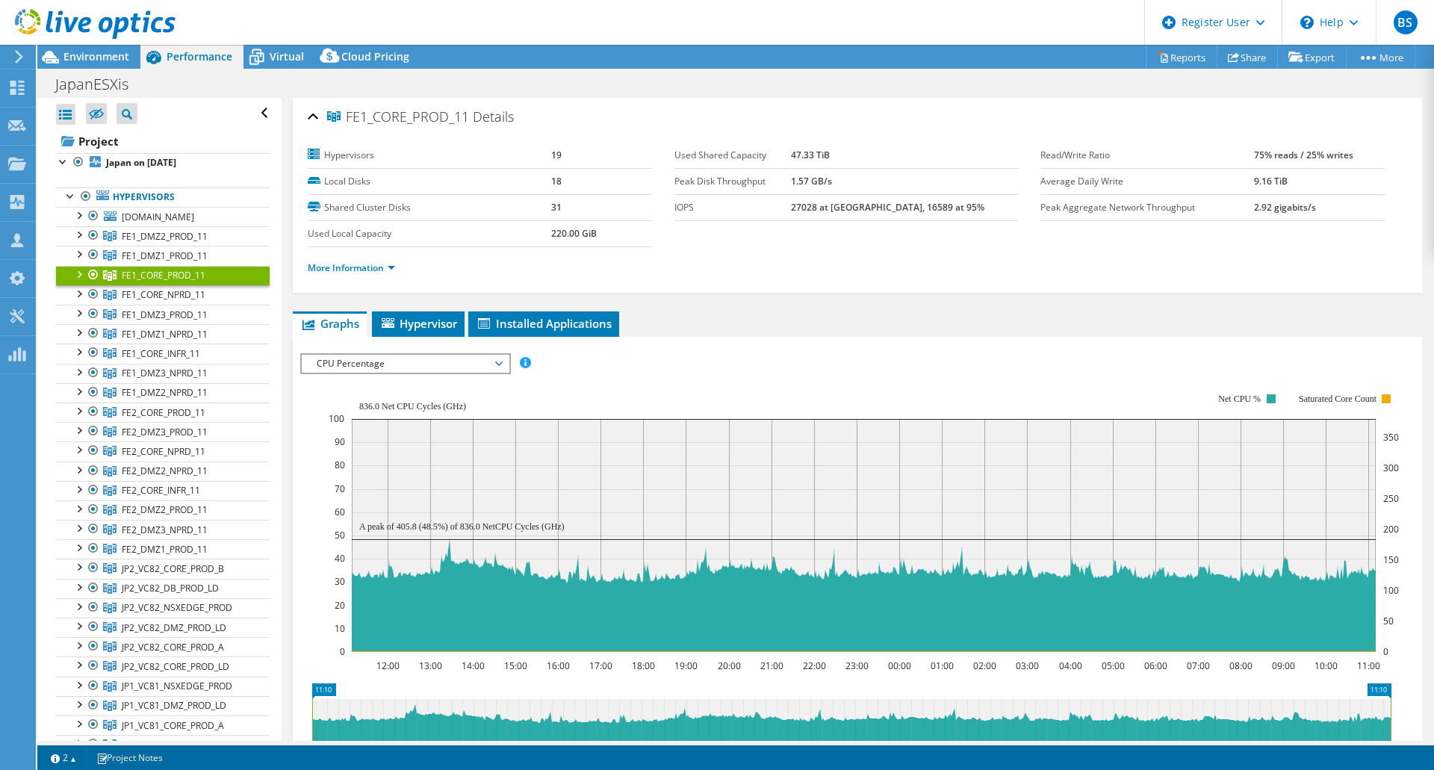
click at [436, 369] on span "CPU Percentage" at bounding box center [405, 364] width 192 height 18
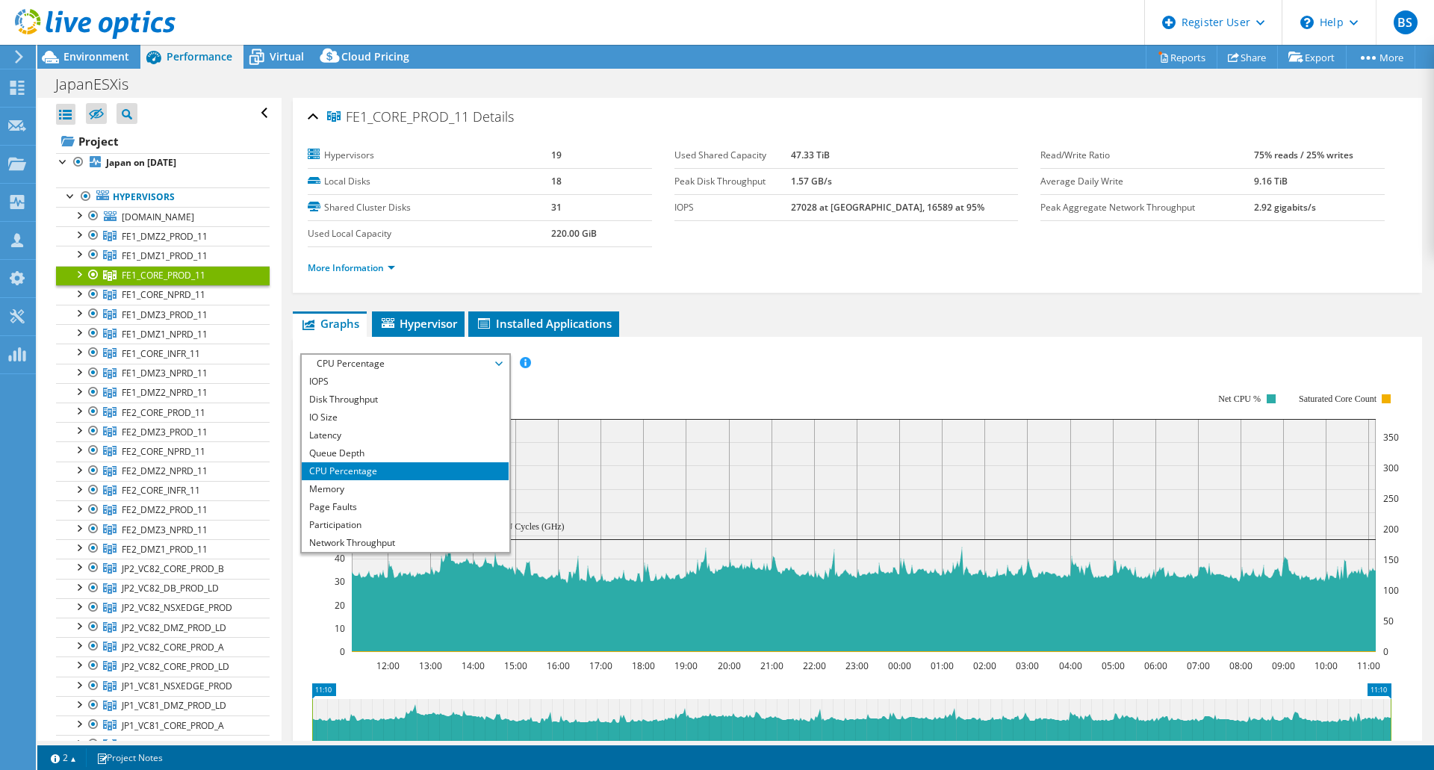
click at [426, 468] on li "CPU Percentage" at bounding box center [405, 471] width 207 height 18
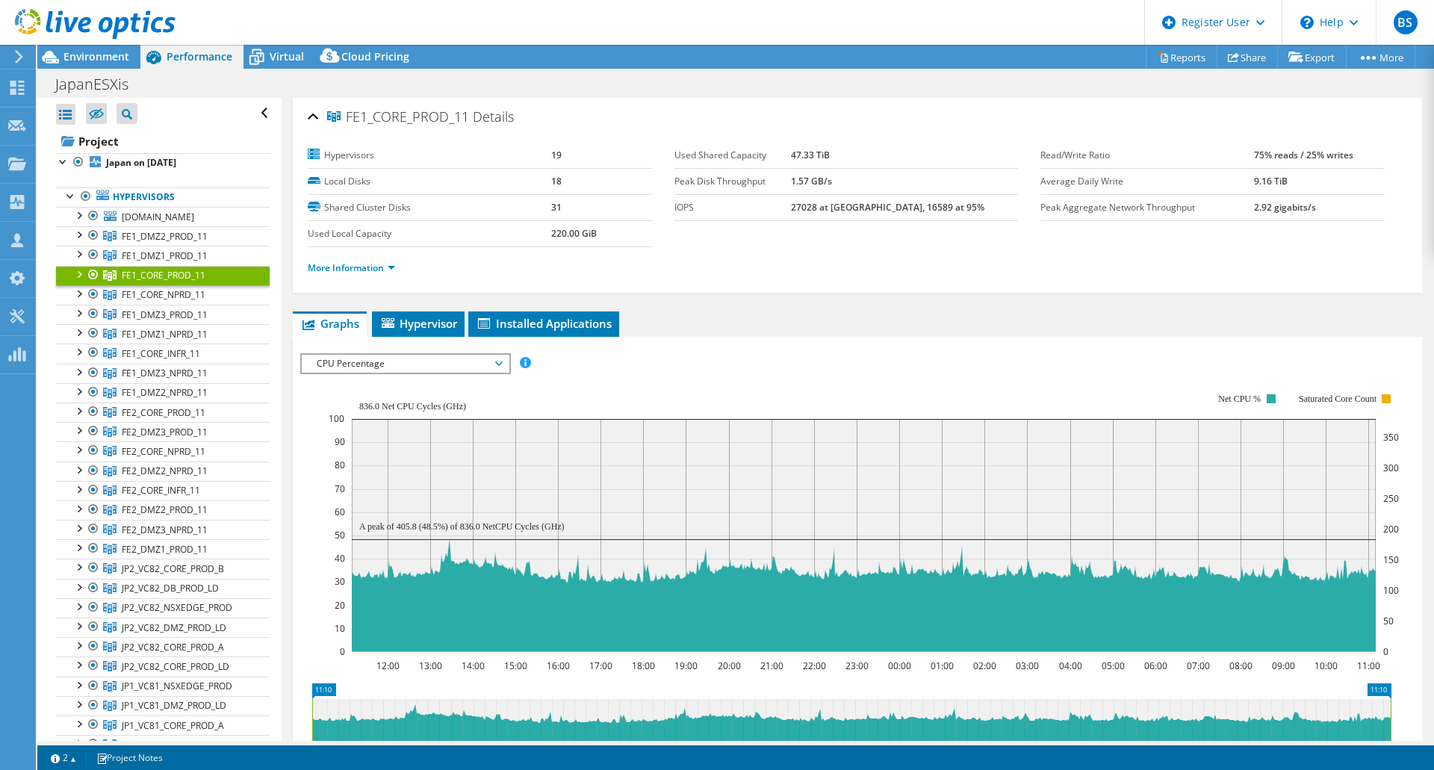
click at [769, 405] on rect at bounding box center [864, 523] width 1070 height 299
click at [178, 243] on span "FE1_CORE_NPRD_11" at bounding box center [165, 236] width 86 height 13
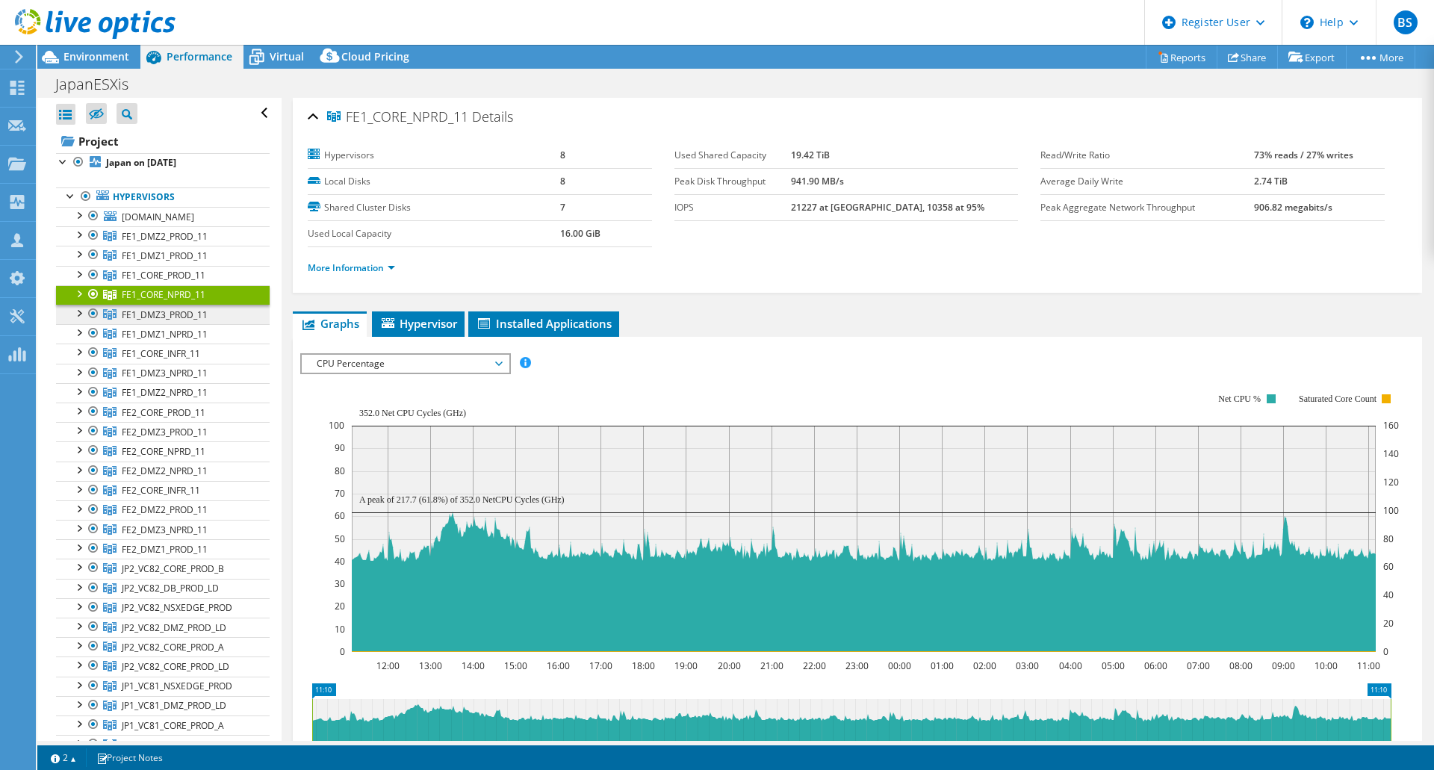
click at [182, 243] on span "FE1_DMZ3_PROD_11" at bounding box center [165, 236] width 86 height 13
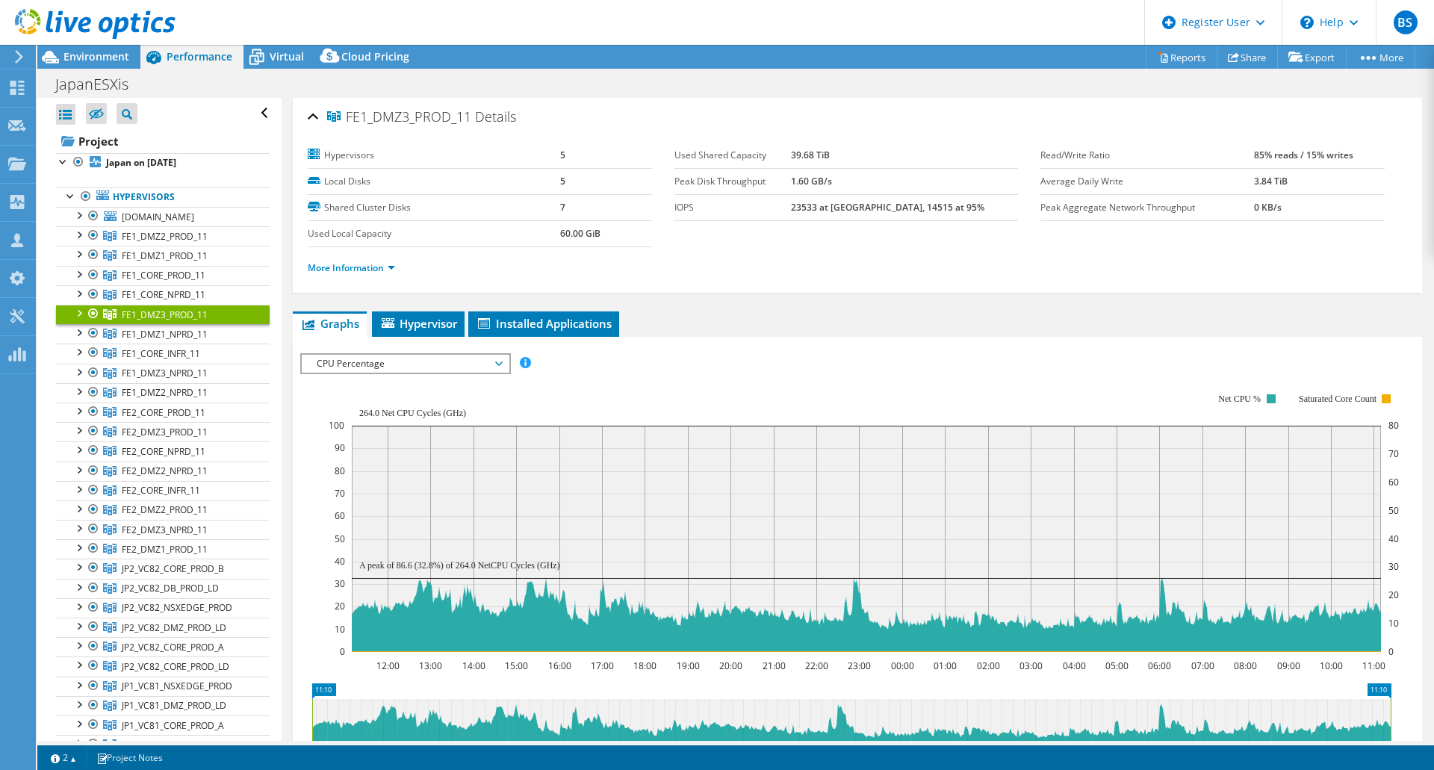
click at [316, 394] on icon "12:00 13:00 14:00 15:00 16:00 17:00 18:00 19:00 20:00 21:00 22:00 23:00 00:00 0…" at bounding box center [851, 523] width 1103 height 299
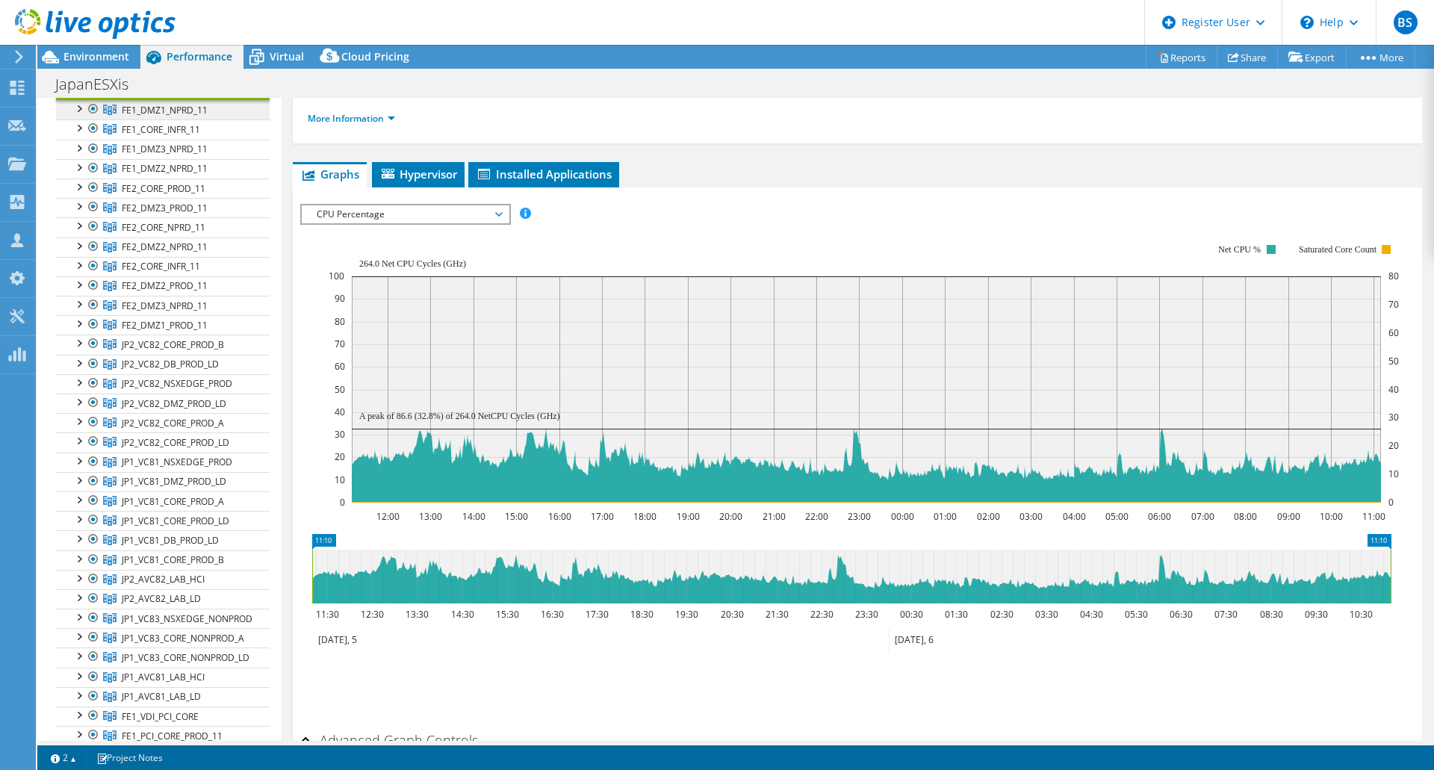
scroll to position [299, 0]
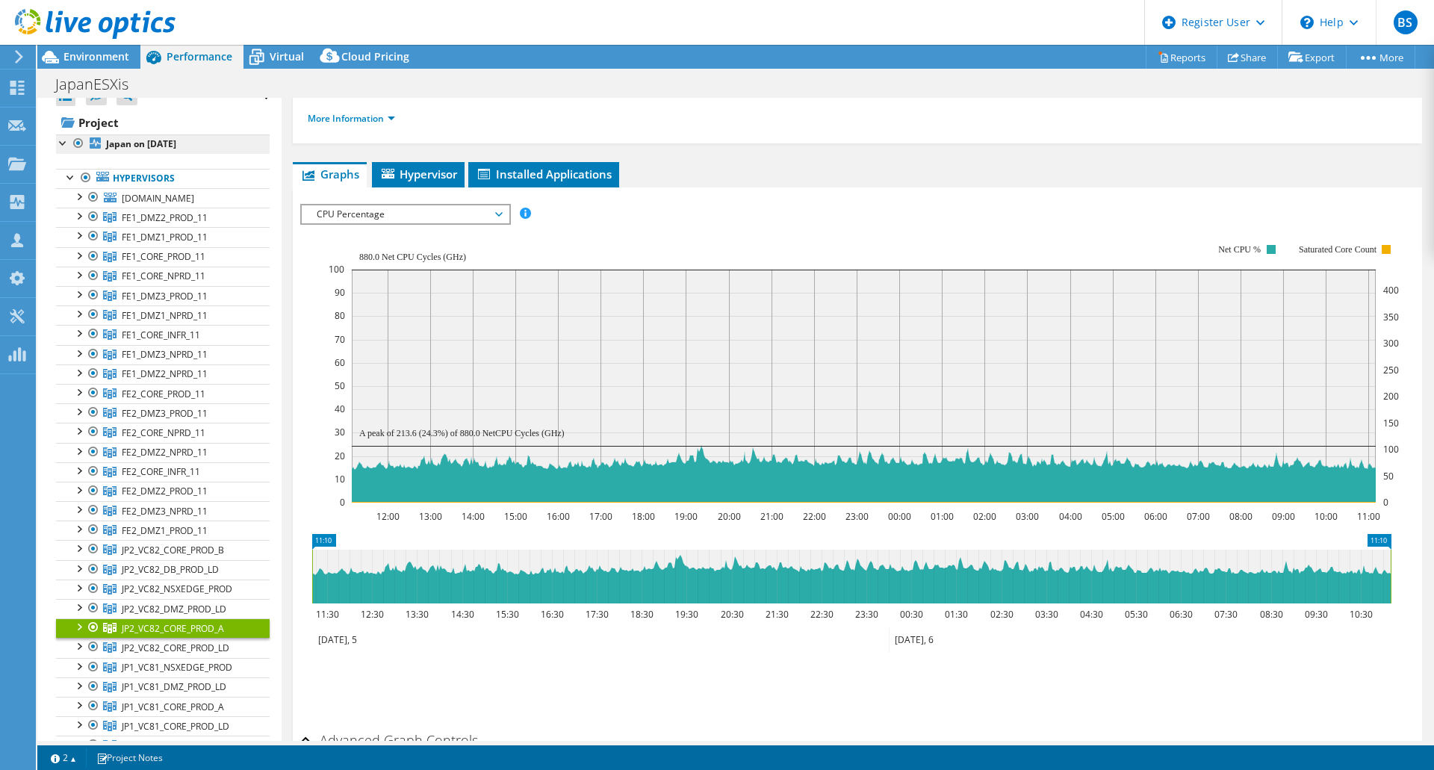
scroll to position [0, 0]
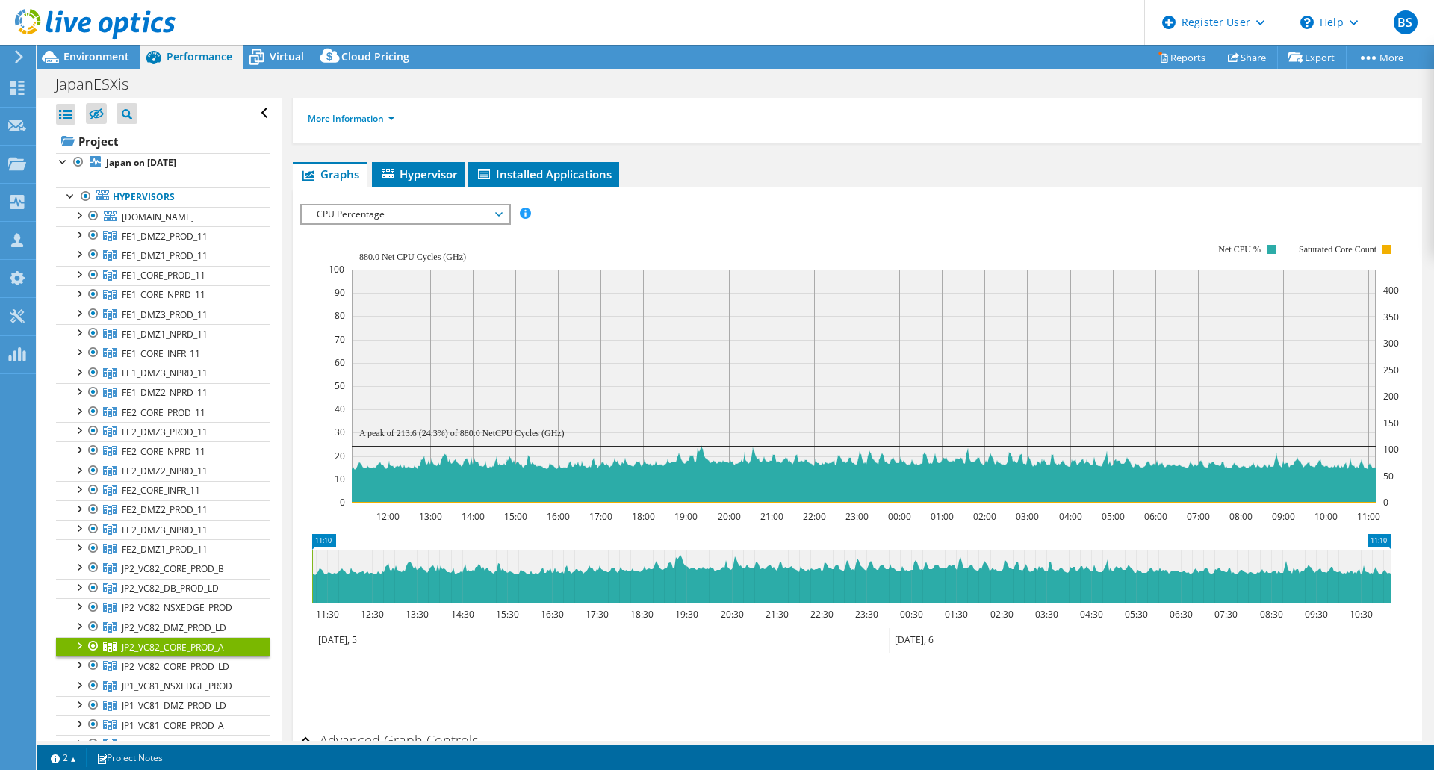
click at [850, 238] on rect at bounding box center [864, 373] width 1070 height 299
